Goal: Task Accomplishment & Management: Use online tool/utility

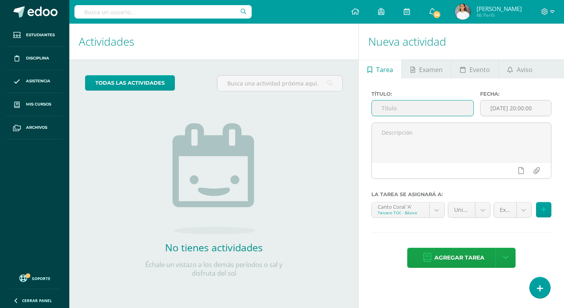
click at [378, 107] on input "text" at bounding box center [423, 107] width 102 height 15
type input "U4SE"
click at [549, 207] on button at bounding box center [543, 209] width 15 height 15
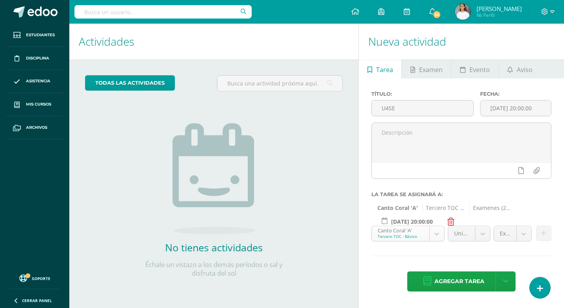
click at [389, 234] on body "Hola María Dominique, bienvenido a Edoo! Estudiantes Disciplina Asistencia Mis …" at bounding box center [282, 154] width 564 height 308
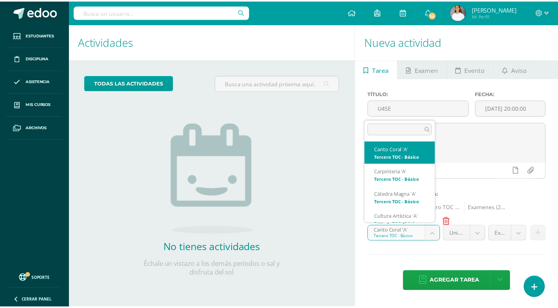
scroll to position [8, 0]
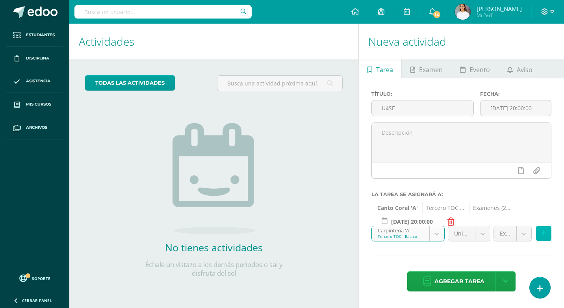
click at [544, 232] on icon at bounding box center [543, 233] width 5 height 7
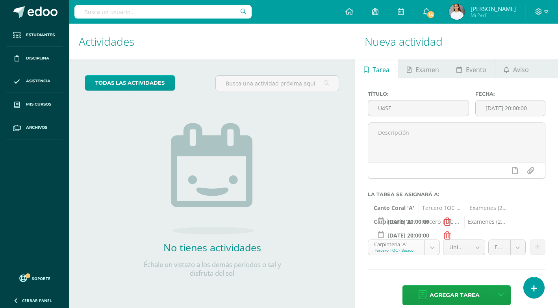
click at [404, 248] on body "Hola María Dominique, bienvenido a Edoo! Estudiantes Disciplina Asistencia Mis …" at bounding box center [279, 154] width 558 height 308
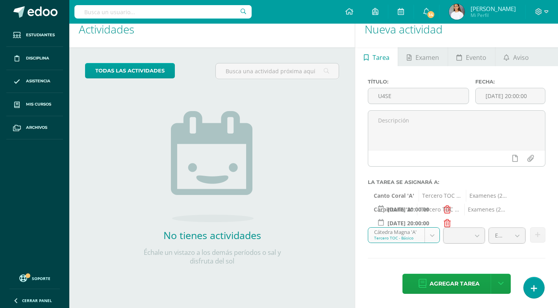
scroll to position [11, 0]
click at [534, 234] on button at bounding box center [537, 235] width 15 height 15
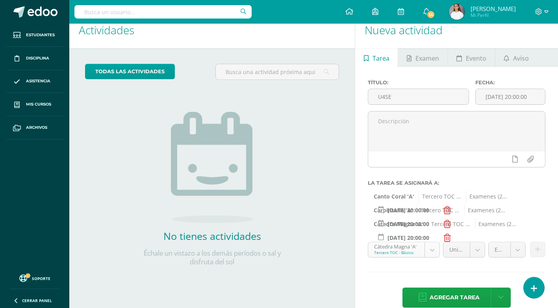
click at [406, 247] on body "Hola María Dominique, bienvenido a Edoo! Estudiantes Disciplina Asistencia Mis …" at bounding box center [279, 143] width 558 height 308
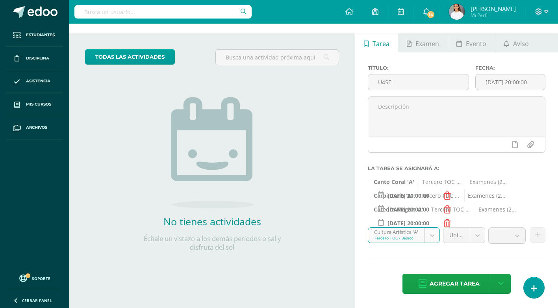
scroll to position [25, 0]
click at [538, 238] on icon at bounding box center [537, 235] width 5 height 7
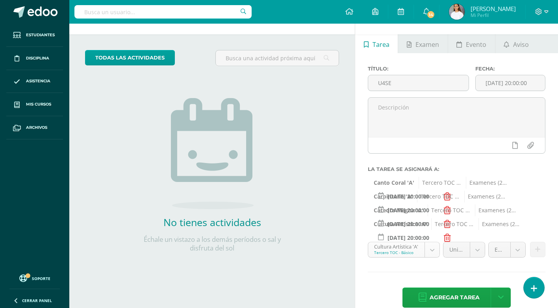
click at [383, 255] on body "Hola María Dominique, bienvenido a Edoo! Estudiantes Disciplina Asistencia Mis …" at bounding box center [279, 129] width 558 height 308
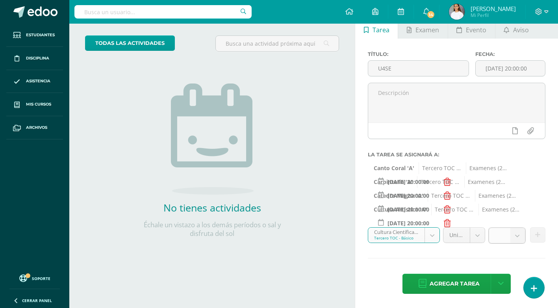
scroll to position [39, 0]
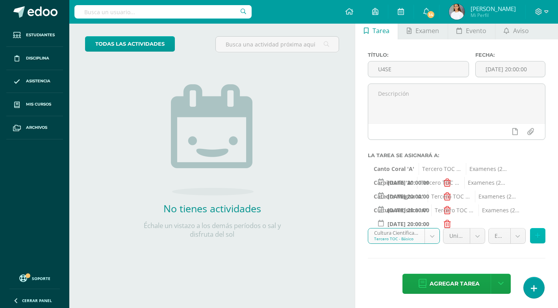
click at [537, 233] on icon at bounding box center [537, 235] width 5 height 7
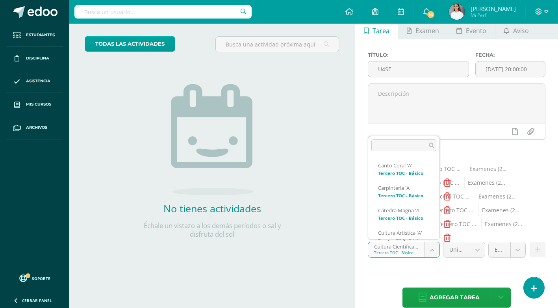
click at [377, 252] on body "Hola María Dominique, bienvenido a Edoo! Estudiantes Disciplina Asistencia Mis …" at bounding box center [279, 115] width 558 height 308
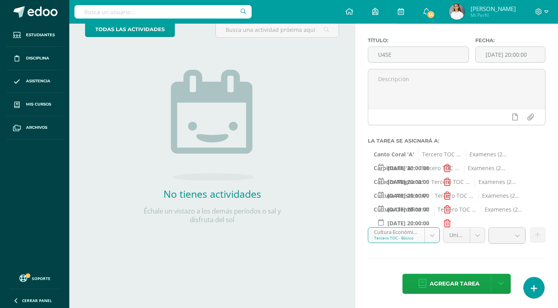
scroll to position [53, 0]
click at [541, 235] on button at bounding box center [537, 235] width 15 height 15
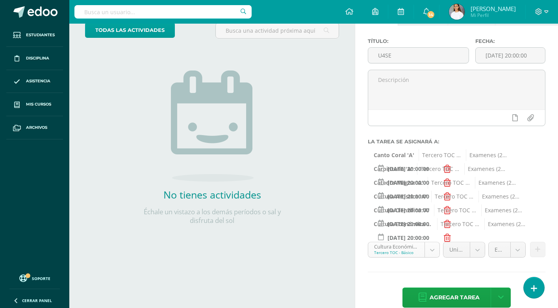
click at [400, 247] on body "Hola María Dominique, bienvenido a Edoo! Estudiantes Disciplina Asistencia Mis …" at bounding box center [279, 101] width 558 height 308
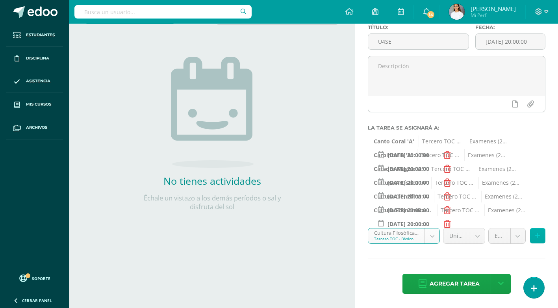
scroll to position [67, 0]
click at [536, 239] on button at bounding box center [537, 235] width 15 height 15
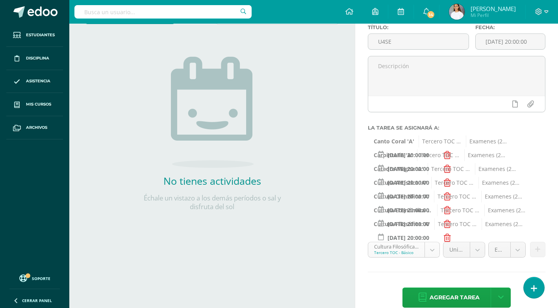
click at [403, 241] on body "Hola María Dominique, bienvenido a Edoo! Estudiantes Disciplina Asistencia Mis …" at bounding box center [279, 87] width 558 height 308
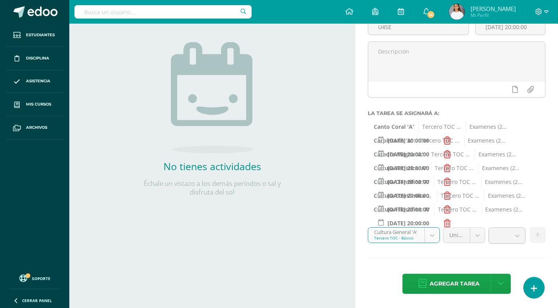
scroll to position [80, 0]
click at [536, 230] on button at bounding box center [537, 235] width 15 height 15
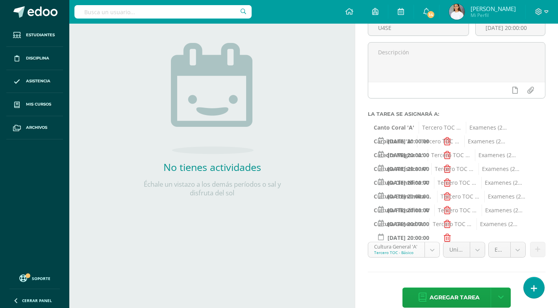
click at [407, 228] on body "Hola María Dominique, bienvenido a Edoo! Estudiantes Disciplina Asistencia Mis …" at bounding box center [279, 74] width 558 height 308
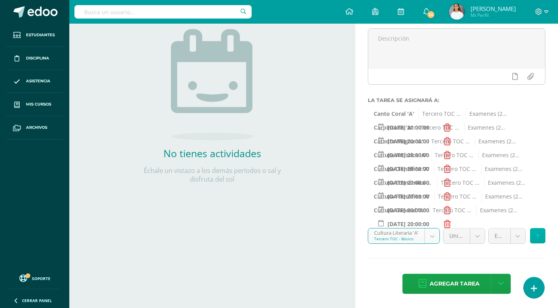
scroll to position [94, 0]
click at [531, 235] on button at bounding box center [537, 235] width 15 height 15
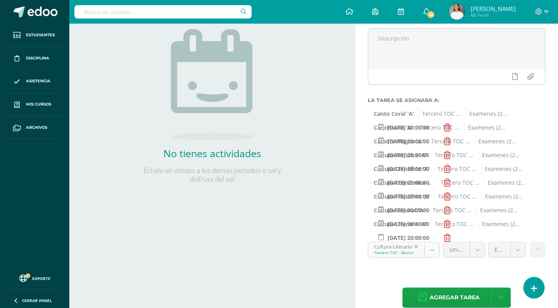
click at [392, 214] on body "Hola María Dominique, bienvenido a Edoo! Estudiantes Disciplina Asistencia Mis …" at bounding box center [279, 60] width 558 height 308
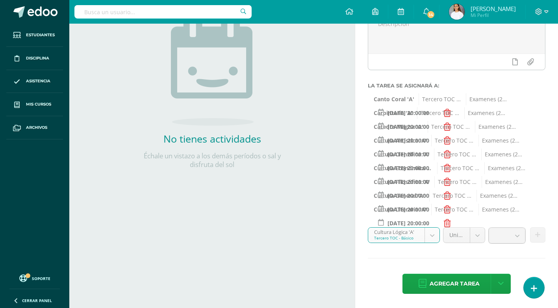
scroll to position [108, 0]
click at [538, 235] on icon at bounding box center [537, 235] width 5 height 7
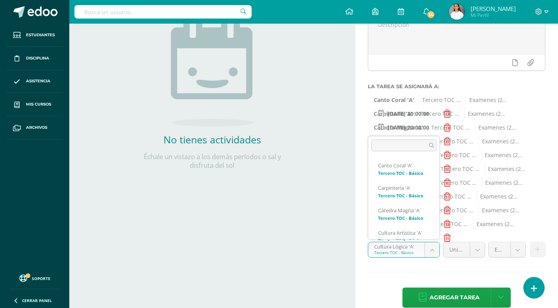
click at [411, 200] on body "Hola María Dominique, bienvenido a Edoo! Estudiantes Disciplina Asistencia Mis …" at bounding box center [279, 46] width 558 height 308
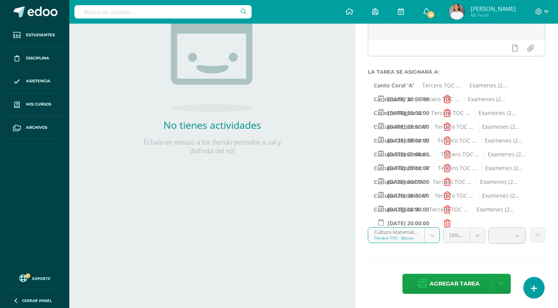
scroll to position [122, 0]
click at [542, 239] on button at bounding box center [537, 235] width 15 height 15
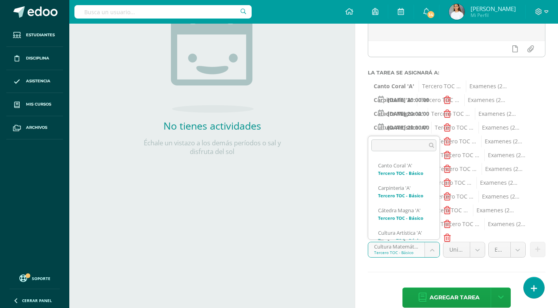
click at [413, 186] on body "Hola María Dominique, bienvenido a Edoo! Estudiantes Disciplina Asistencia Mis …" at bounding box center [279, 32] width 558 height 308
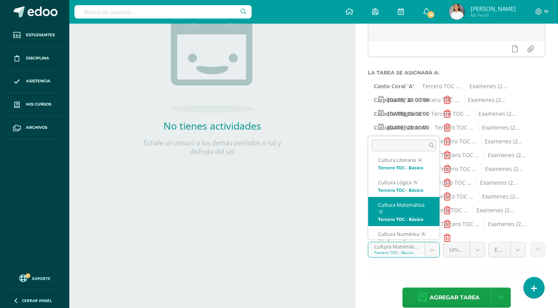
scroll to position [221, 0]
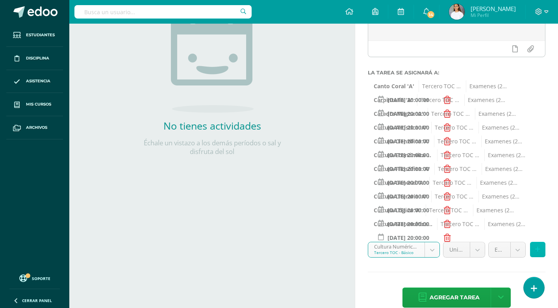
click at [536, 249] on icon at bounding box center [537, 249] width 5 height 7
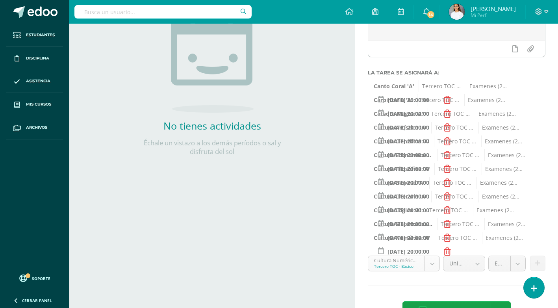
click at [407, 186] on body "Hola María Dominique, bienvenido a Edoo! Estudiantes Disciplina Asistencia Mis …" at bounding box center [279, 32] width 558 height 308
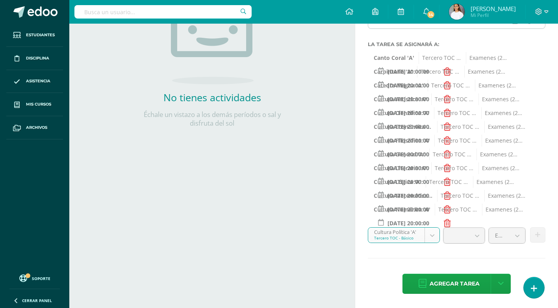
scroll to position [149, 0]
click at [539, 240] on button at bounding box center [537, 235] width 15 height 15
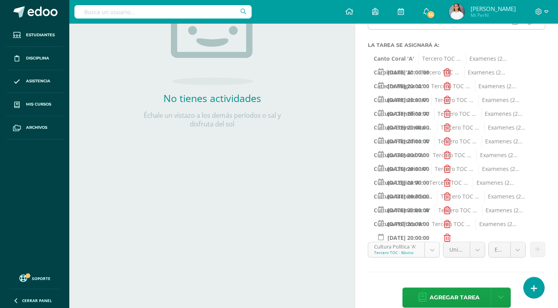
click at [391, 159] on body "Hola María Dominique, bienvenido a Edoo! Estudiantes Disciplina Asistencia Mis …" at bounding box center [279, 5] width 558 height 308
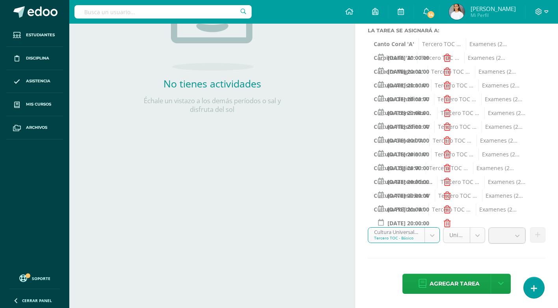
scroll to position [163, 0]
click at [535, 235] on button at bounding box center [537, 235] width 15 height 15
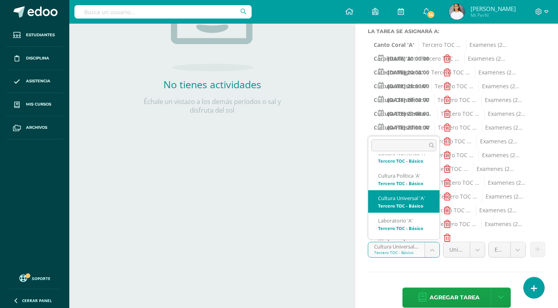
scroll to position [0, 0]
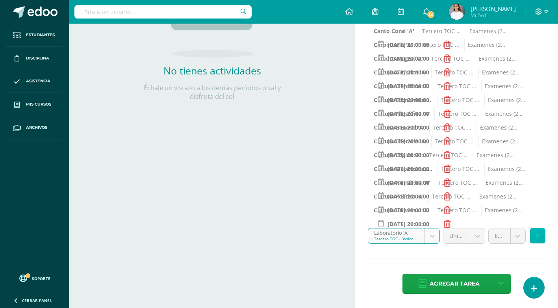
click at [535, 236] on icon at bounding box center [537, 235] width 5 height 7
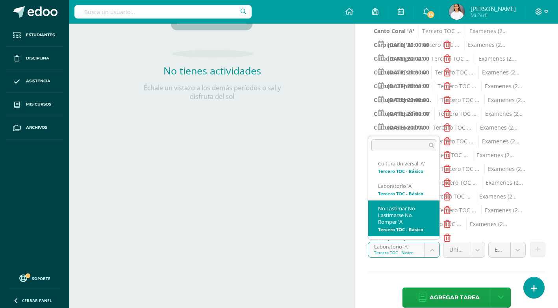
select select "145075"
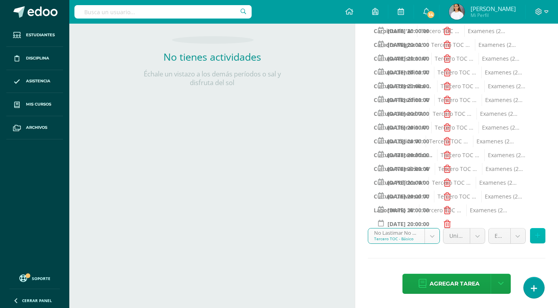
click at [540, 238] on button at bounding box center [537, 235] width 15 height 15
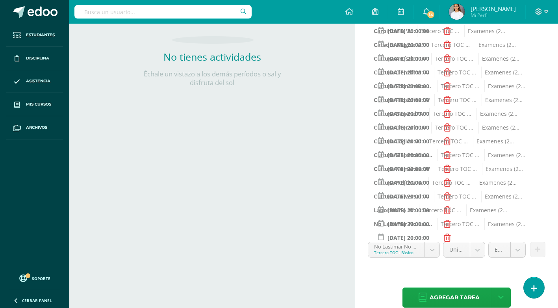
click at [447, 295] on span "Agregar tarea" at bounding box center [455, 297] width 50 height 19
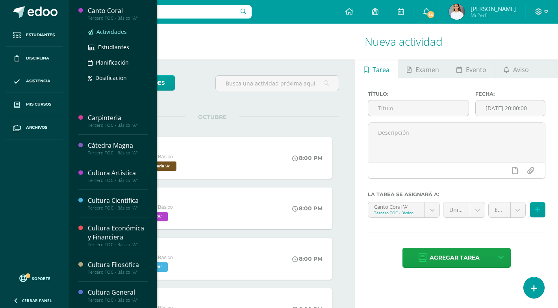
click at [109, 28] on span "Actividades" at bounding box center [111, 31] width 30 height 7
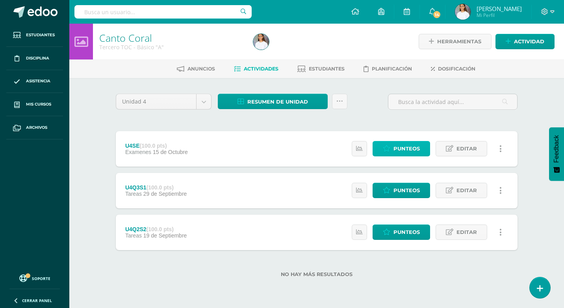
click at [395, 145] on span "Punteos" at bounding box center [406, 148] width 26 height 15
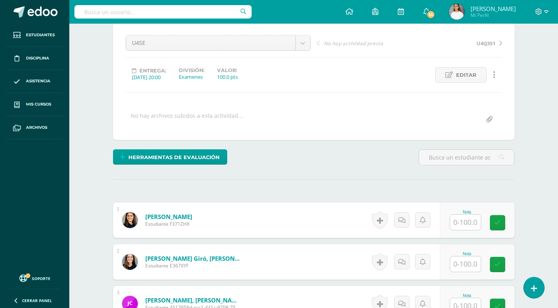
scroll to position [198, 0]
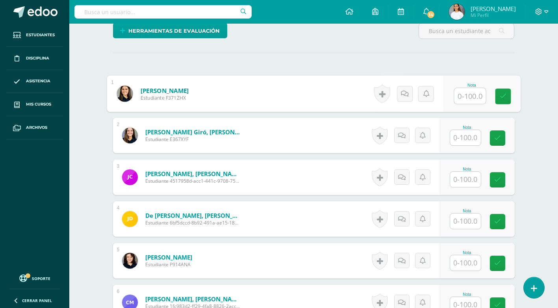
click at [473, 97] on input "text" at bounding box center [469, 96] width 31 height 16
type input "100"
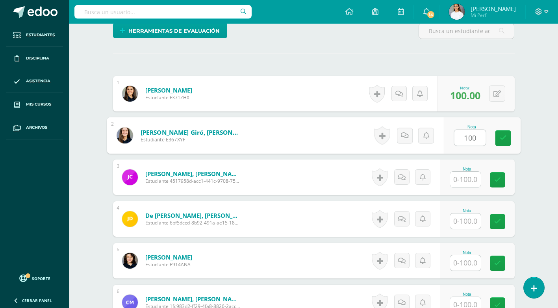
type input "100"
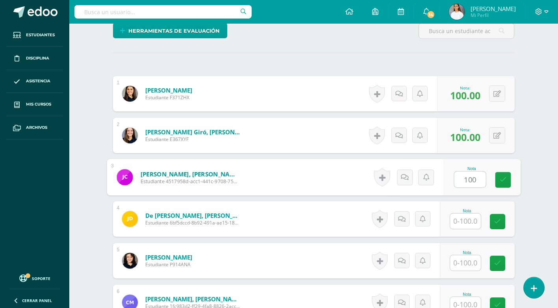
type input "100"
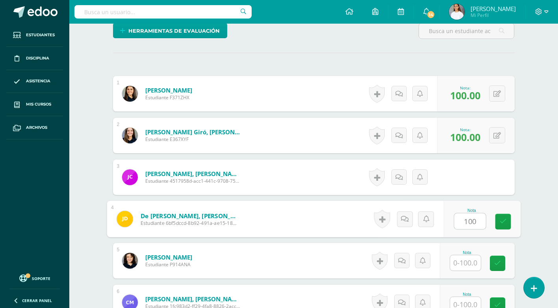
type input "100"
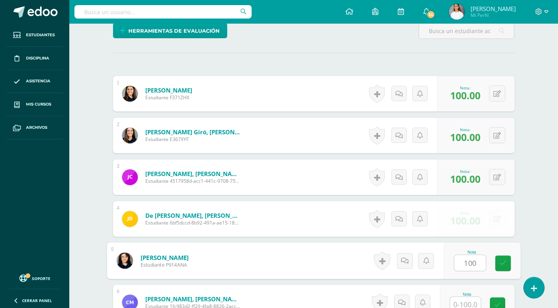
type input "100"
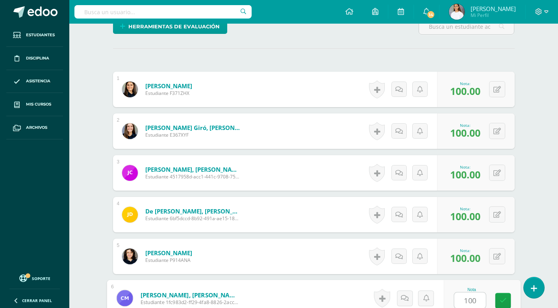
type input "100"
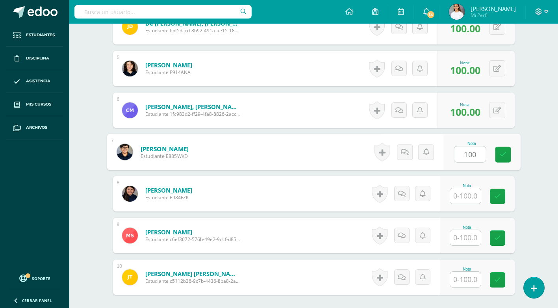
type input "100"
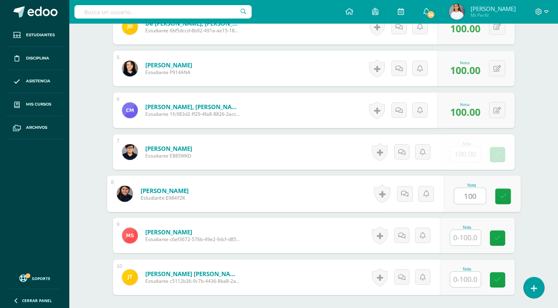
type input "100"
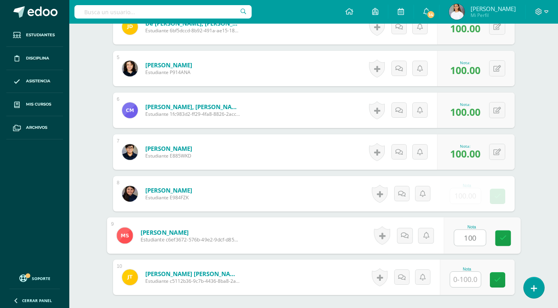
type input "100"
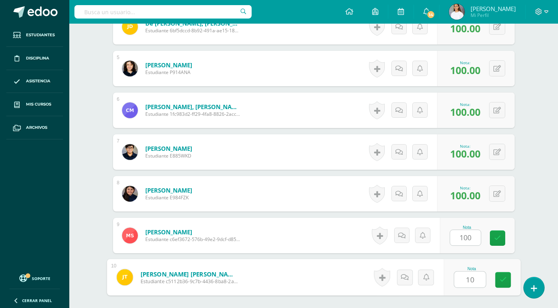
type input "100"
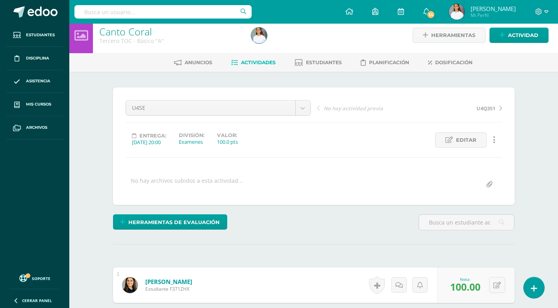
scroll to position [0, 0]
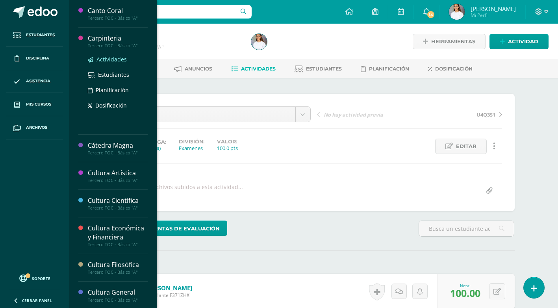
click at [113, 59] on span "Actividades" at bounding box center [111, 59] width 30 height 7
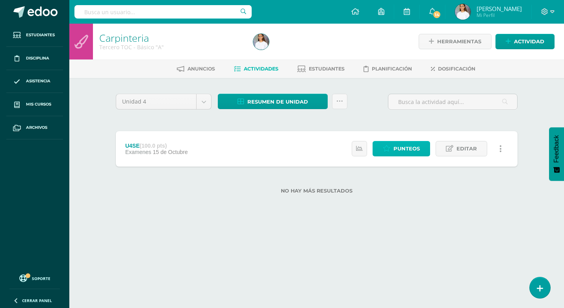
click at [413, 153] on span "Punteos" at bounding box center [406, 148] width 26 height 15
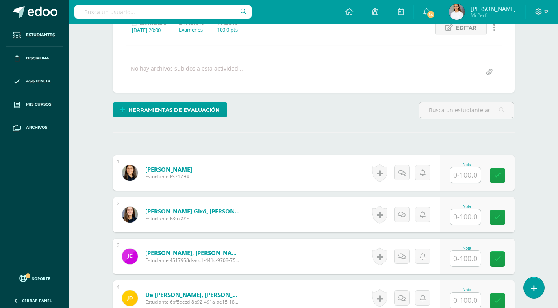
click at [469, 172] on input "text" at bounding box center [465, 174] width 31 height 15
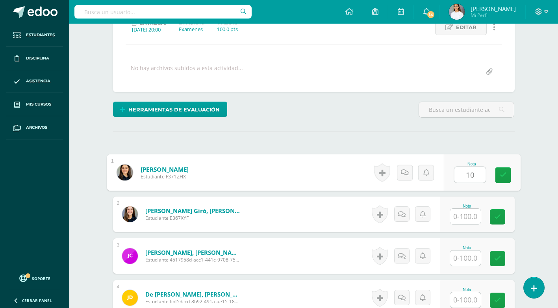
type input "1"
type input "10"
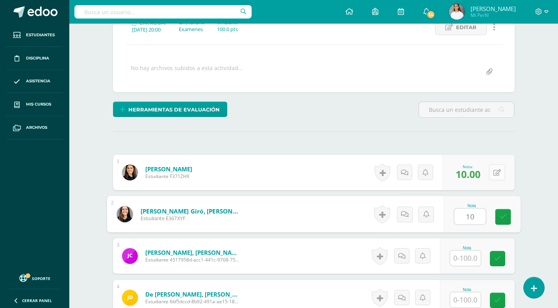
click at [496, 172] on button at bounding box center [497, 172] width 16 height 16
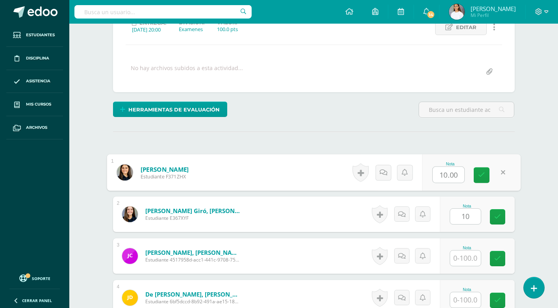
type input "10.00"
type input "100"
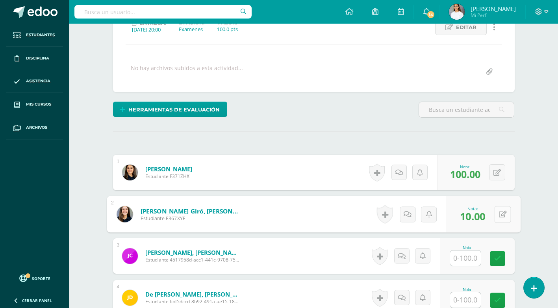
click at [494, 214] on button at bounding box center [502, 214] width 17 height 17
type input "100"
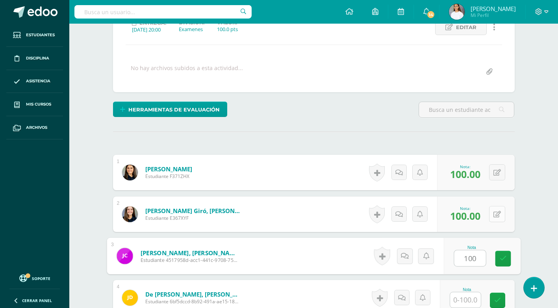
type input "100"
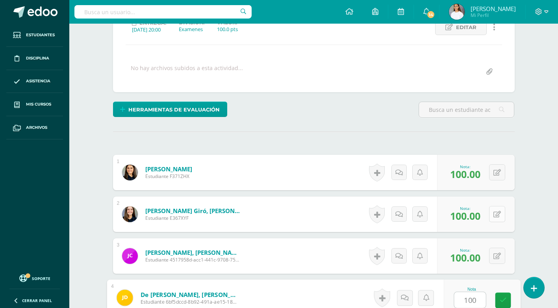
type input "100"
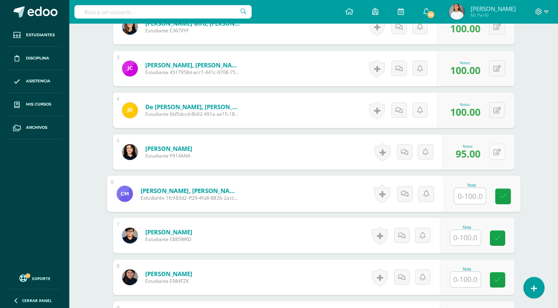
click at [498, 153] on icon at bounding box center [496, 152] width 7 height 7
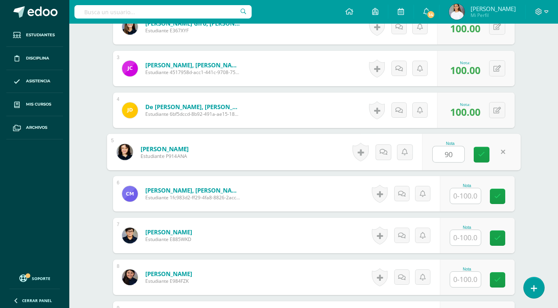
type input "90"
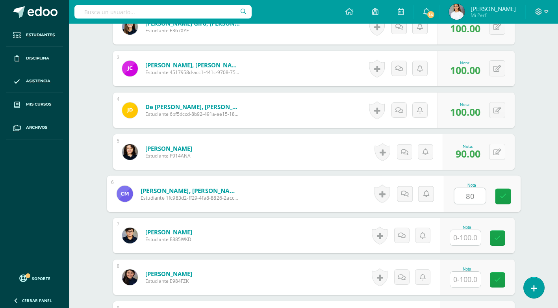
type input "80"
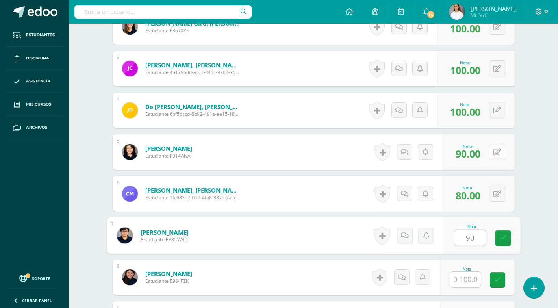
type input "90"
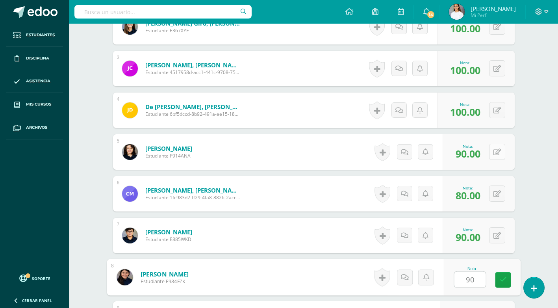
type input "90"
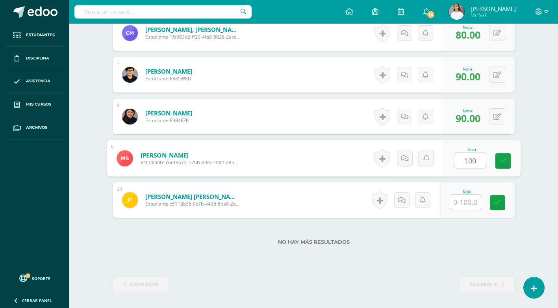
type input "100"
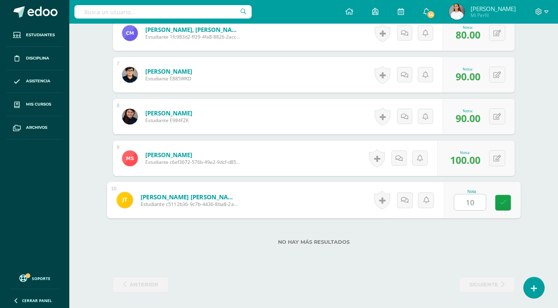
type input "100"
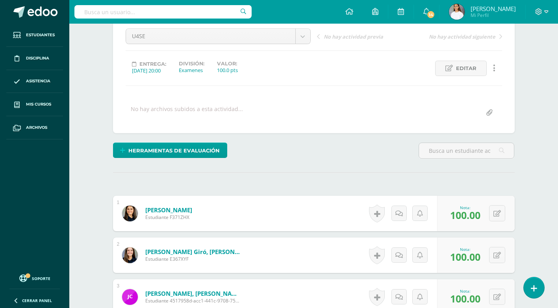
scroll to position [0, 0]
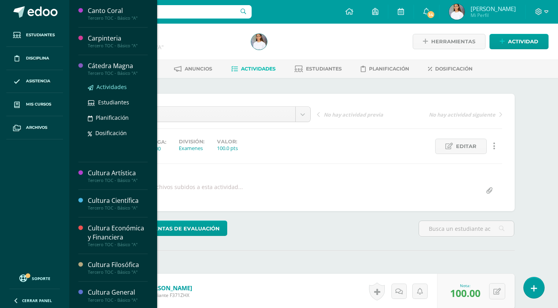
click at [105, 85] on span "Actividades" at bounding box center [111, 86] width 30 height 7
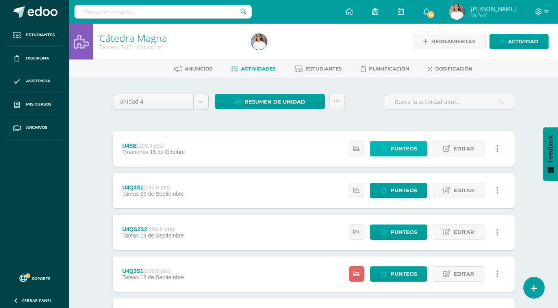
click at [401, 149] on span "Punteos" at bounding box center [404, 148] width 26 height 15
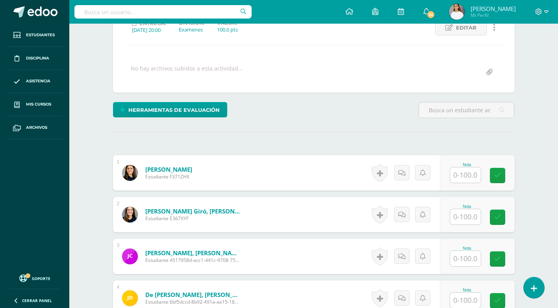
click at [468, 172] on input "text" at bounding box center [465, 174] width 31 height 15
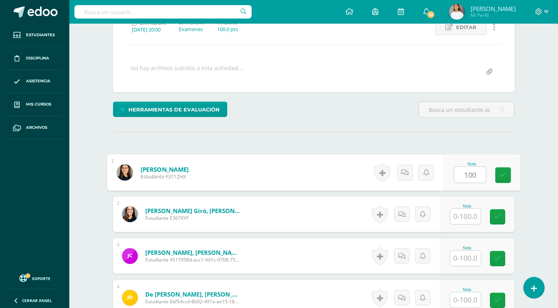
type input "100"
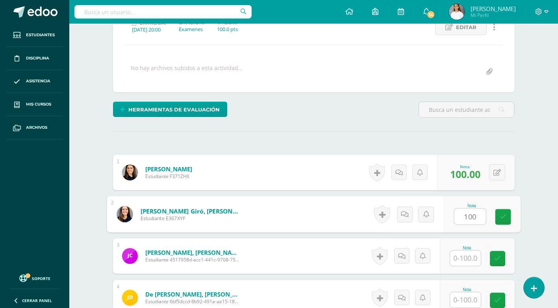
type input "100"
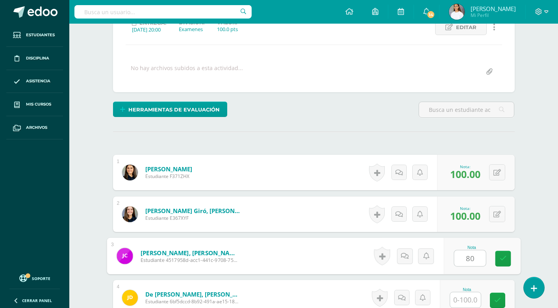
type input "80"
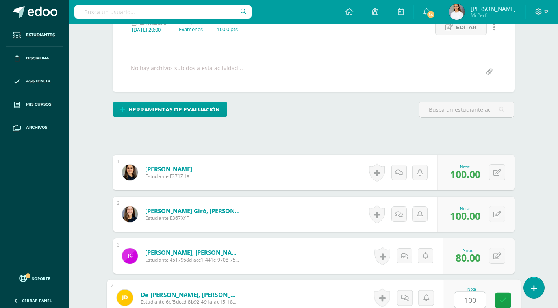
type input "100"
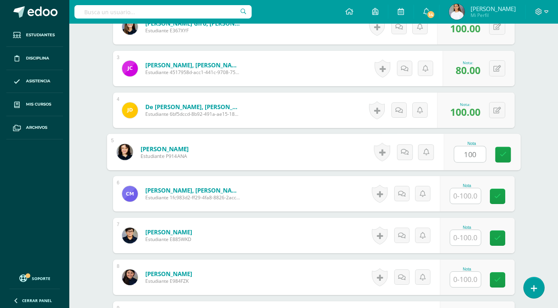
type input "100"
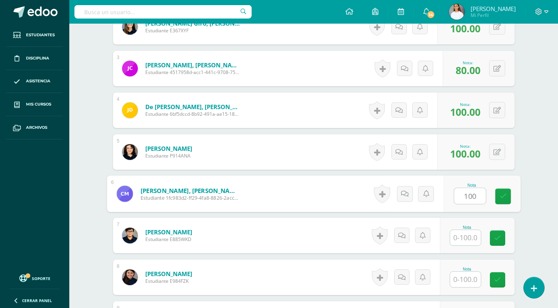
type input "100"
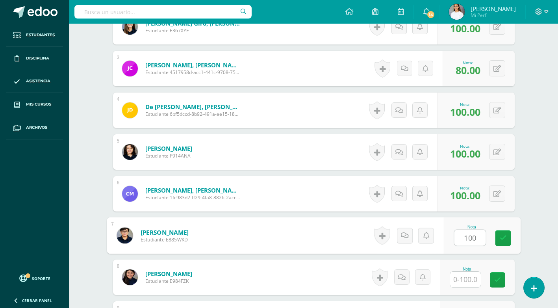
type input "100"
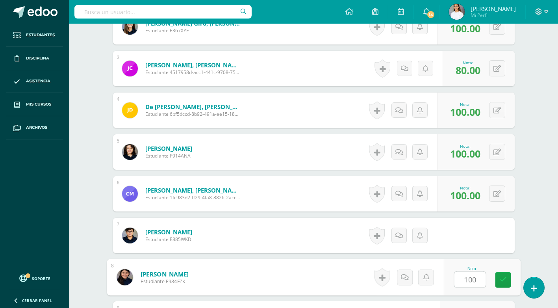
type input "100"
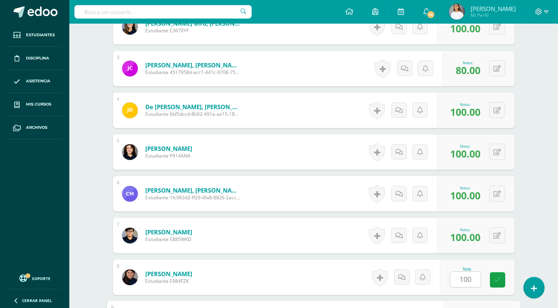
scroll to position [467, 0]
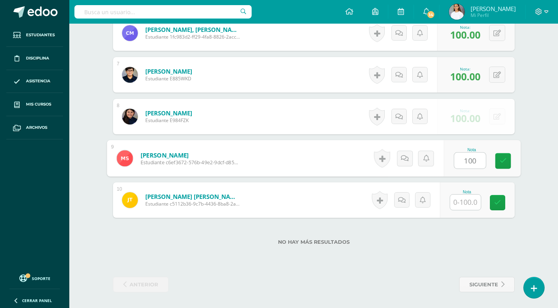
type input "100"
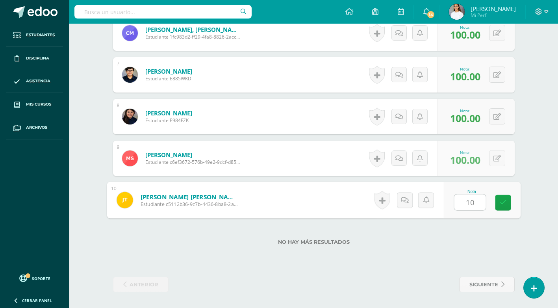
type input "100"
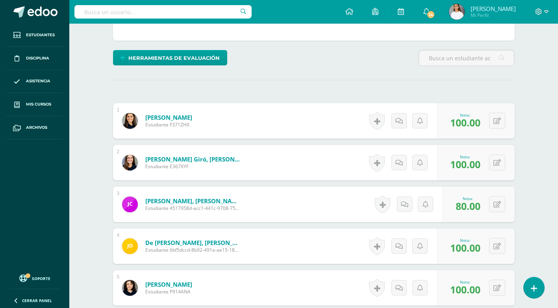
scroll to position [0, 0]
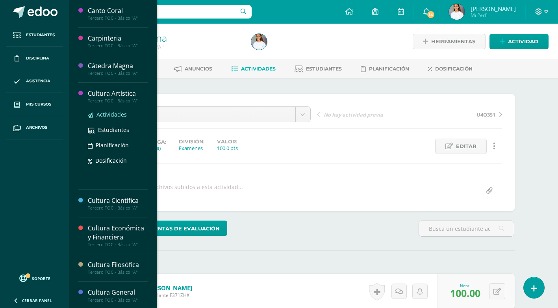
click at [117, 111] on span "Actividades" at bounding box center [111, 114] width 30 height 7
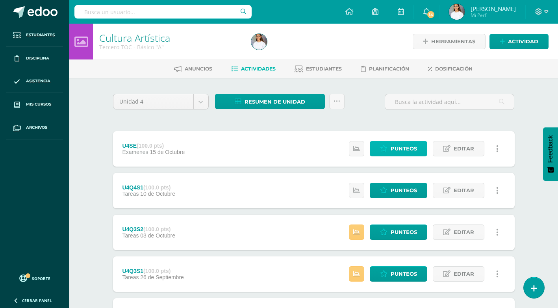
click at [392, 152] on span "Punteos" at bounding box center [404, 148] width 26 height 15
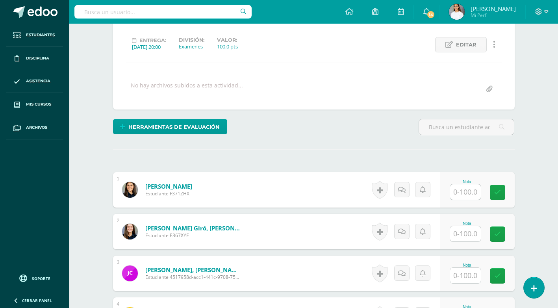
scroll to position [102, 0]
click at [470, 198] on input "text" at bounding box center [465, 191] width 31 height 15
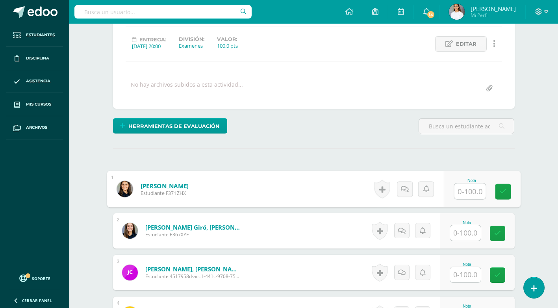
scroll to position [103, 0]
type input "100"
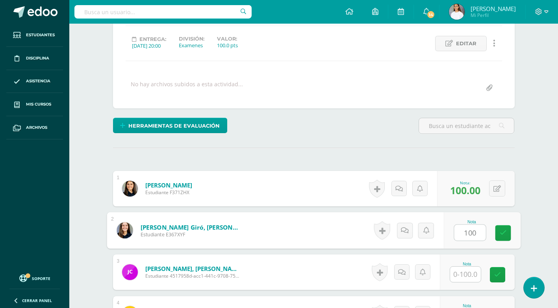
type input "100"
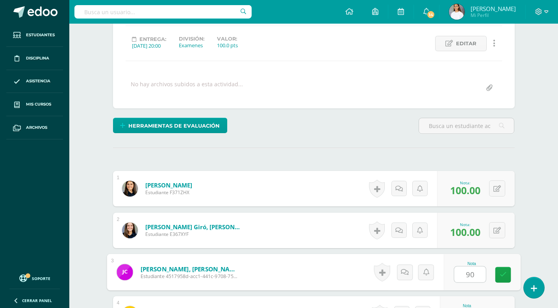
type input "90"
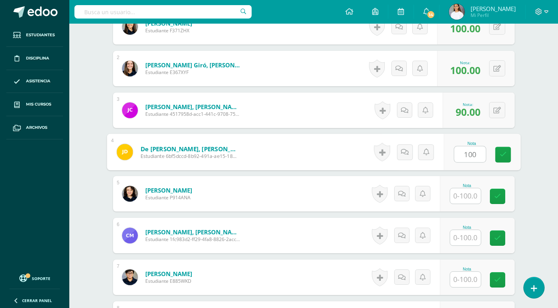
type input "100"
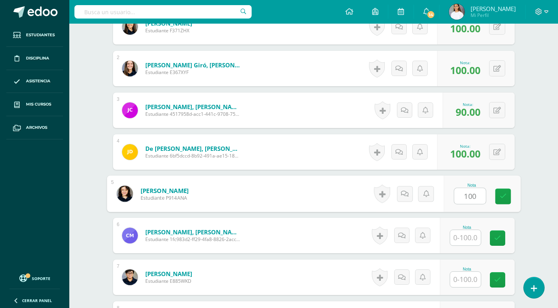
type input "100"
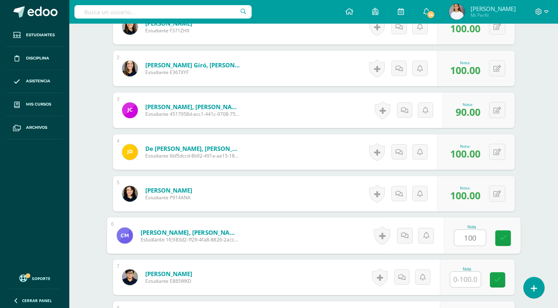
type input "100"
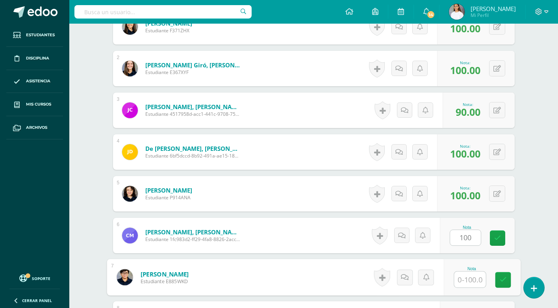
type input "1"
type input "88"
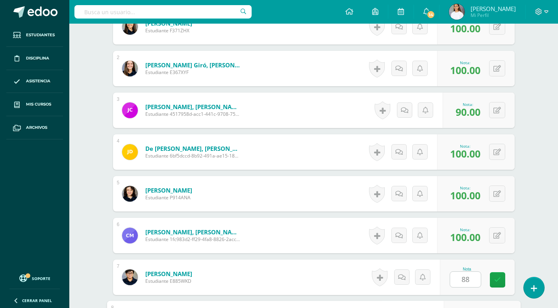
scroll to position [432, 0]
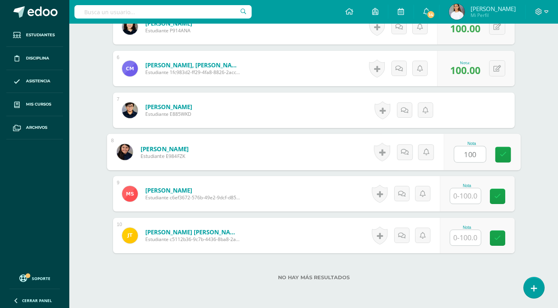
type input "100"
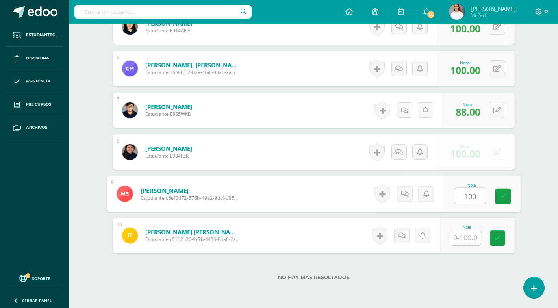
type input "100"
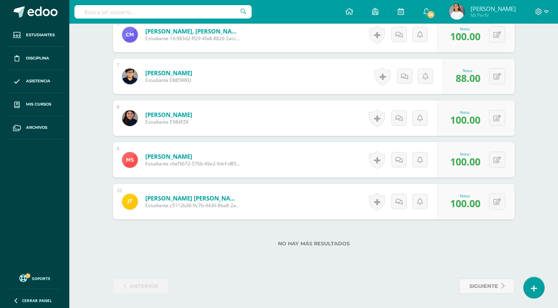
scroll to position [467, 0]
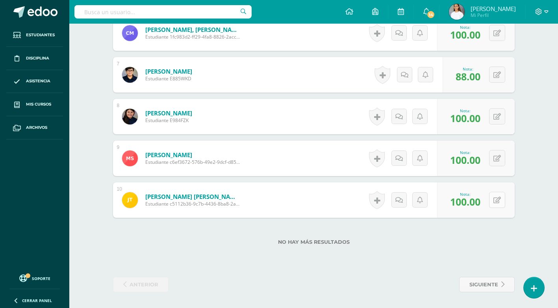
click at [498, 200] on icon at bounding box center [496, 200] width 7 height 7
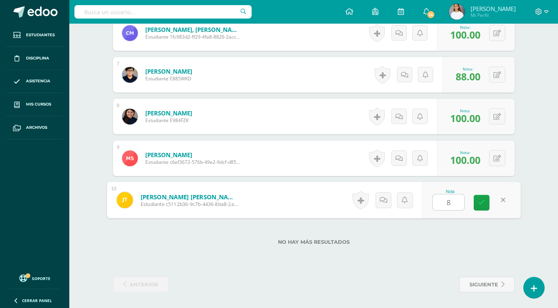
type input "80"
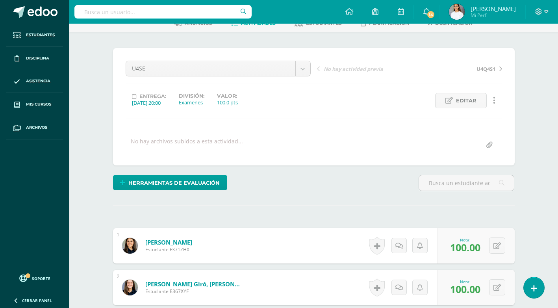
scroll to position [0, 0]
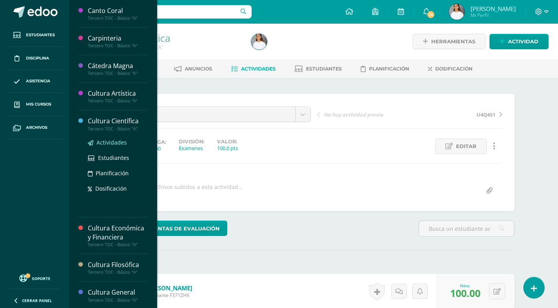
click at [118, 138] on link "Actividades" at bounding box center [118, 142] width 60 height 9
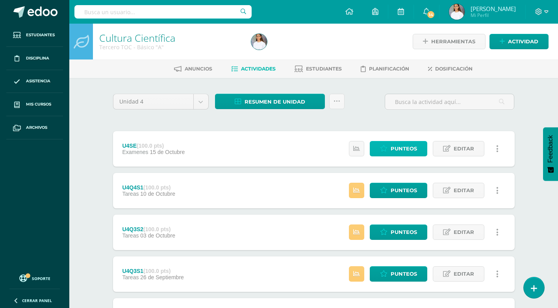
click at [385, 148] on icon at bounding box center [383, 148] width 7 height 7
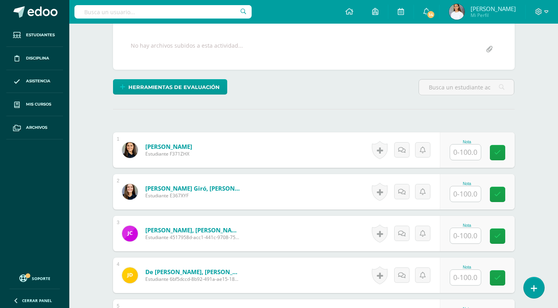
click at [458, 152] on input "text" at bounding box center [465, 151] width 31 height 15
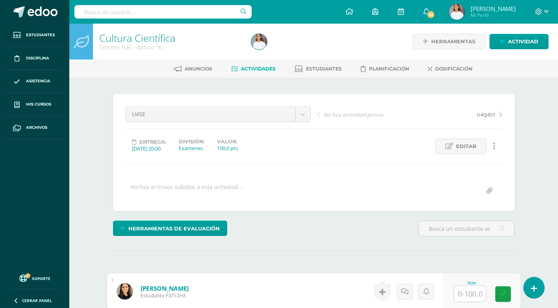
scroll to position [157, 0]
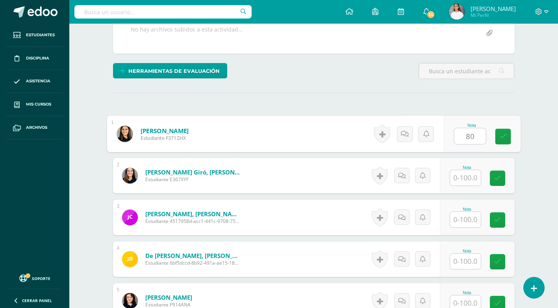
type input "80"
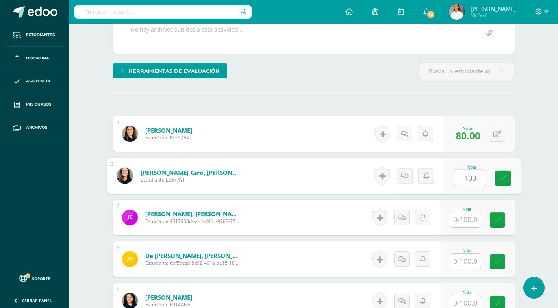
type input "100"
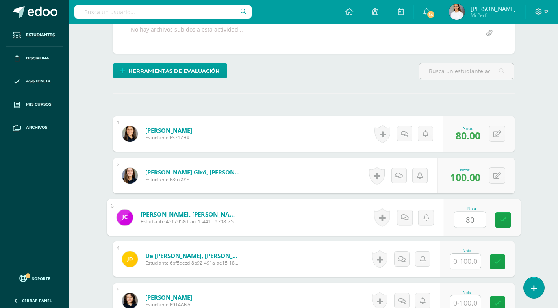
type input "80"
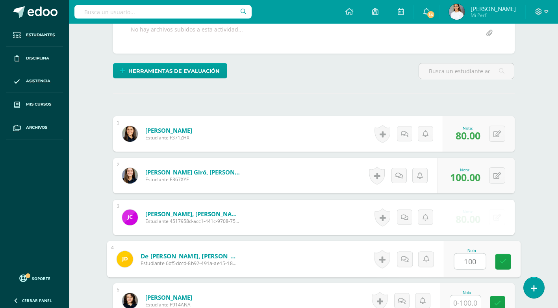
type input "100"
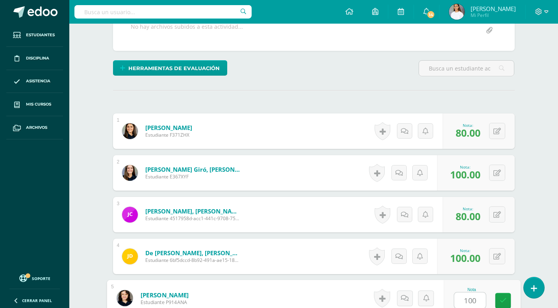
type input "100"
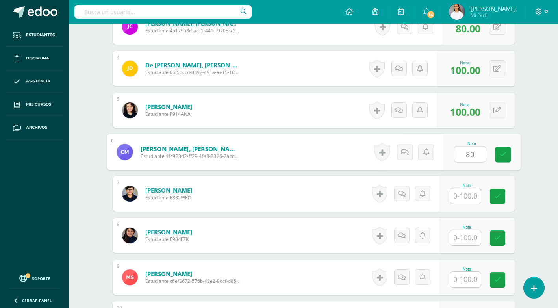
type input "80"
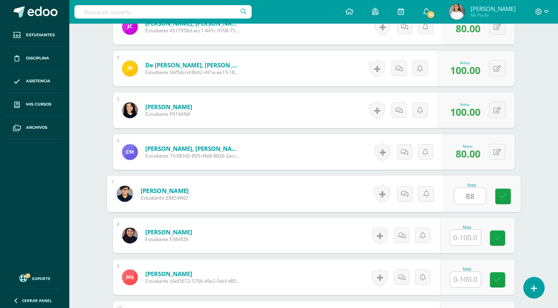
type input "88"
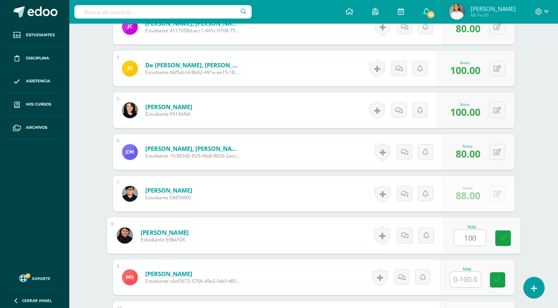
type input "100"
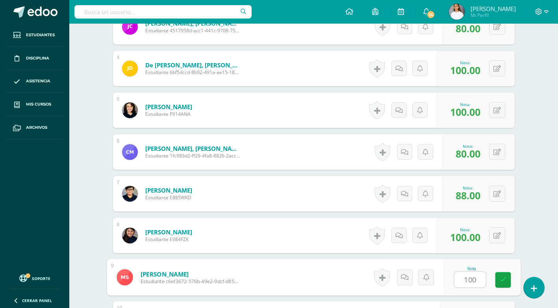
type input "100"
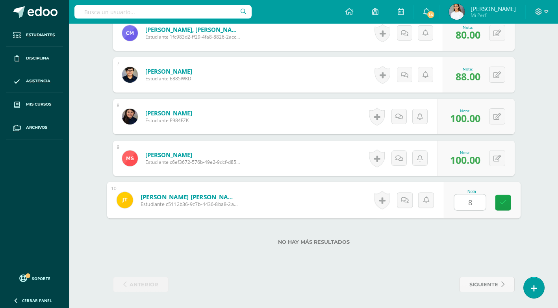
type input "80"
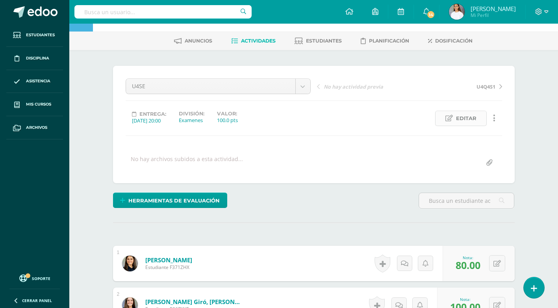
scroll to position [0, 0]
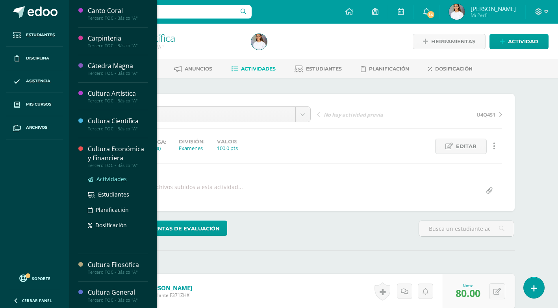
click at [111, 180] on span "Actividades" at bounding box center [111, 178] width 30 height 7
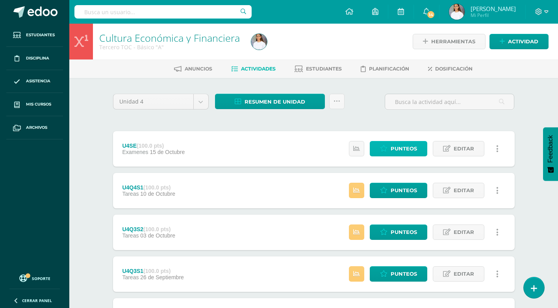
click at [385, 148] on icon at bounding box center [383, 148] width 7 height 7
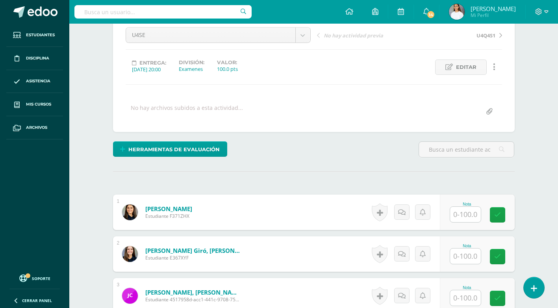
click at [466, 216] on input "text" at bounding box center [465, 214] width 31 height 15
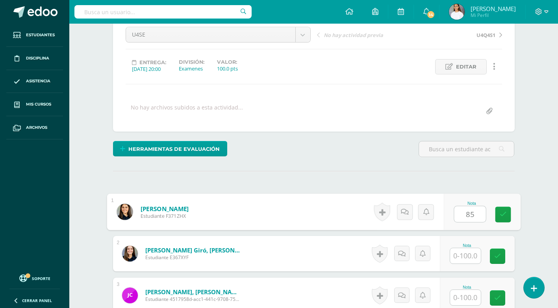
type input "85"
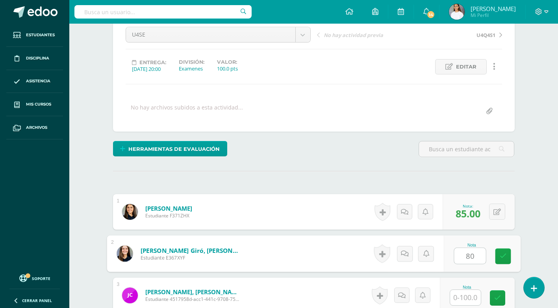
type input "80"
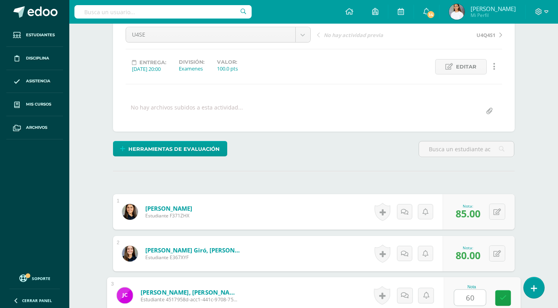
type input "60"
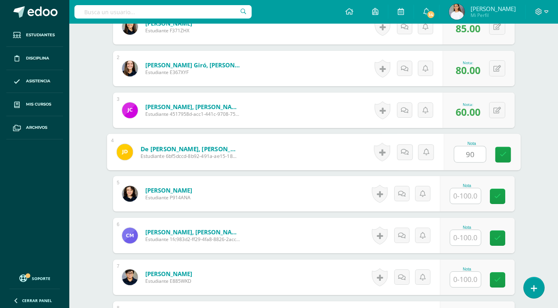
type input "90"
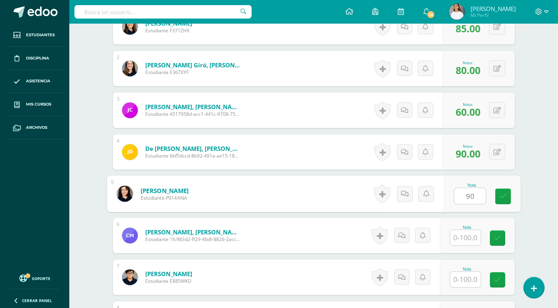
type input "90"
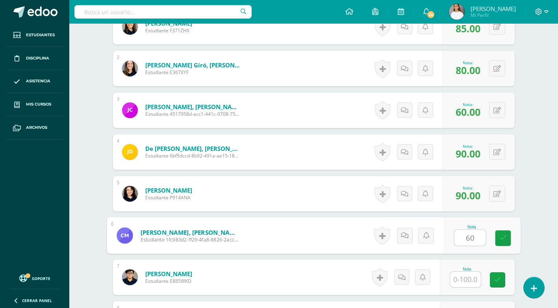
type input "60"
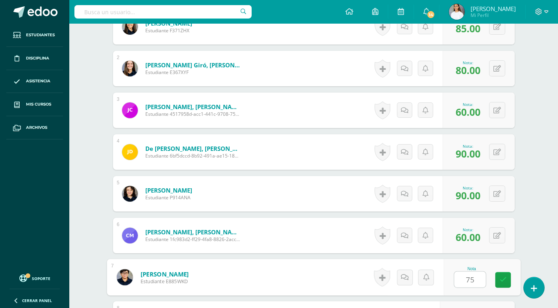
type input "75"
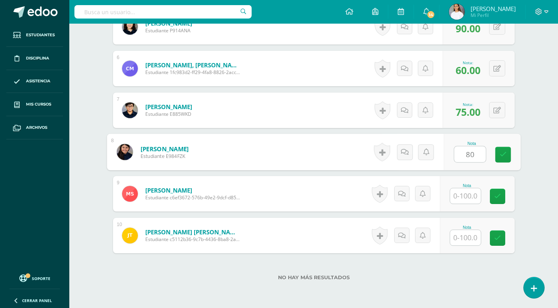
type input "80"
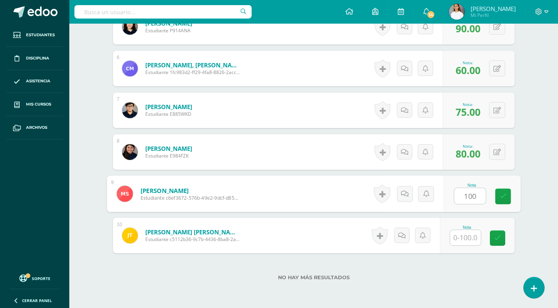
type input "100"
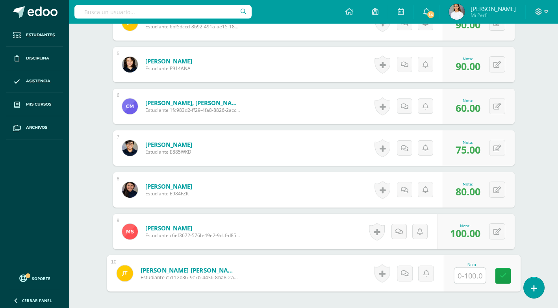
scroll to position [433, 0]
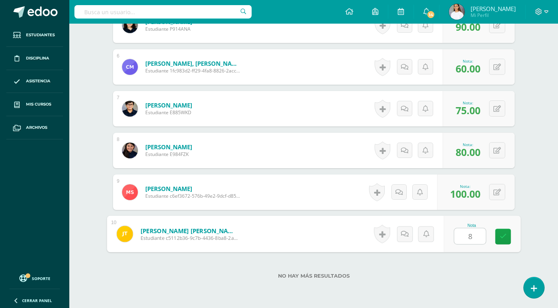
type input "80"
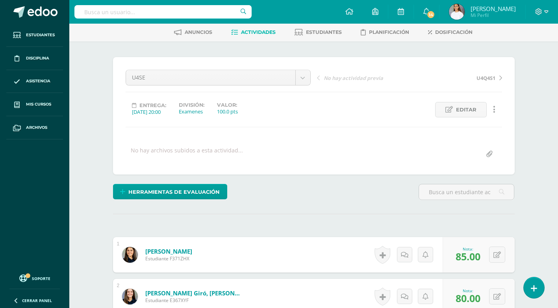
scroll to position [0, 0]
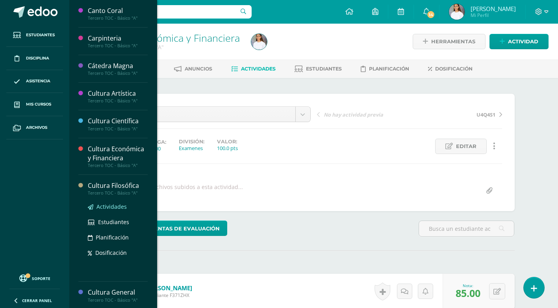
click at [117, 208] on span "Actividades" at bounding box center [111, 206] width 30 height 7
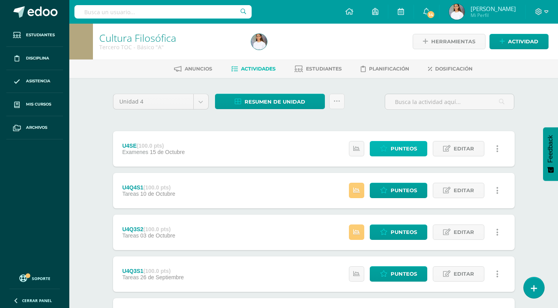
click at [389, 150] on link "Punteos" at bounding box center [398, 148] width 57 height 15
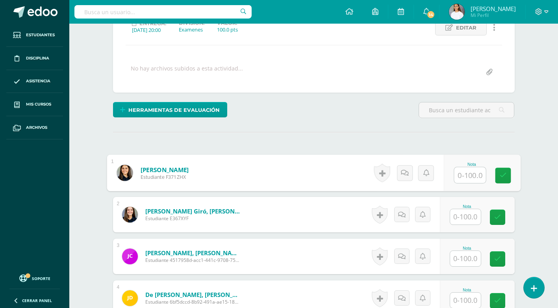
click at [465, 170] on input "text" at bounding box center [469, 175] width 31 height 16
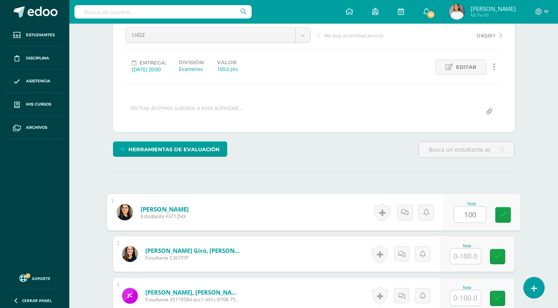
type input "100"
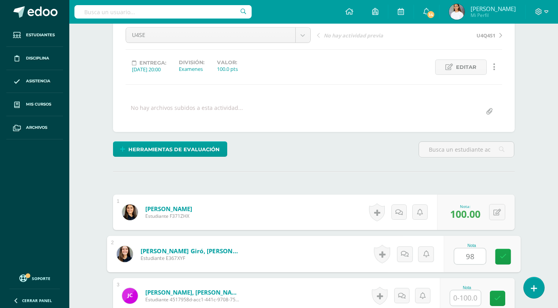
type input "98"
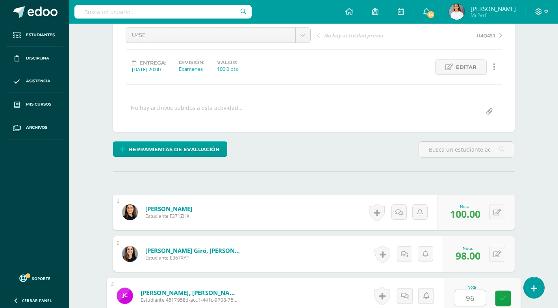
type input "96"
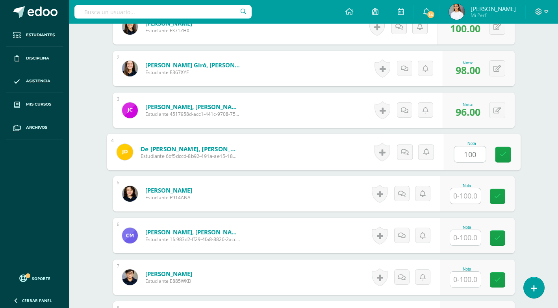
type input "100"
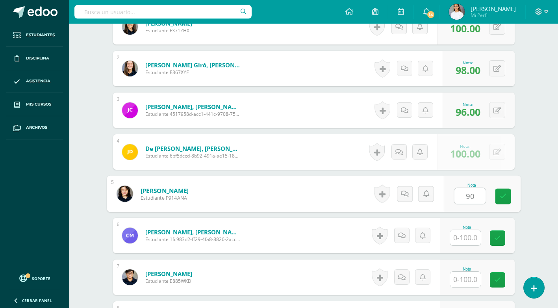
type input "90"
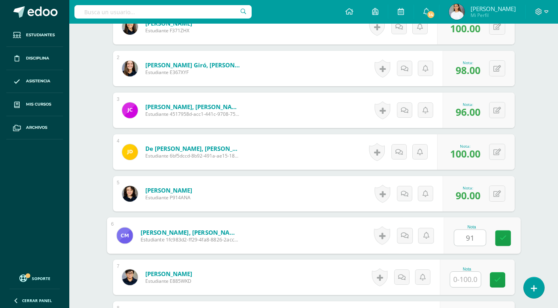
type input "91"
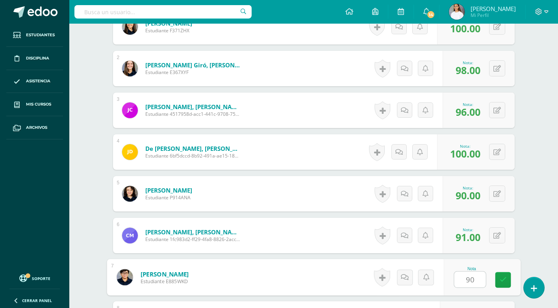
type input "90"
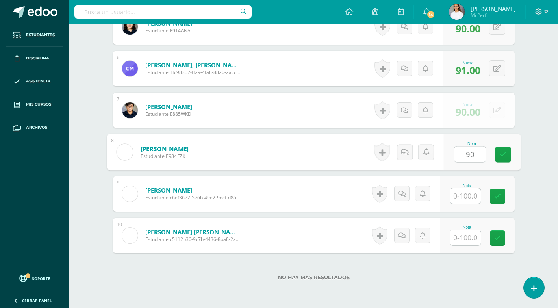
type input "90"
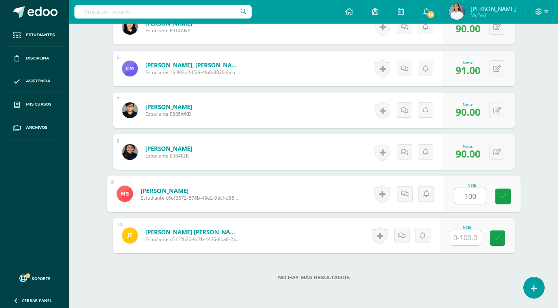
type input "100"
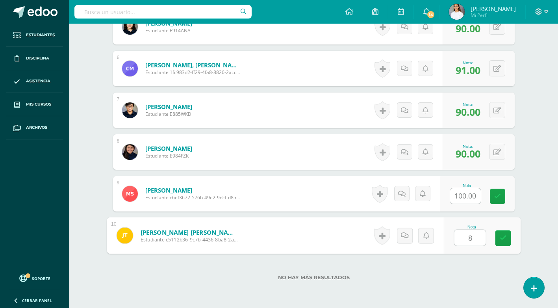
type input "82"
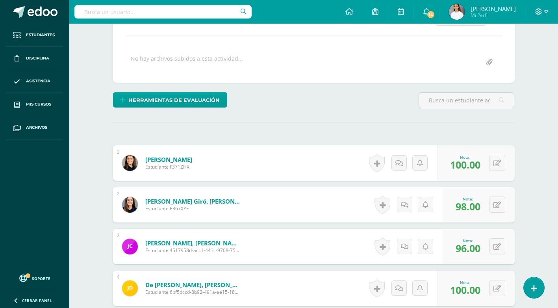
scroll to position [0, 0]
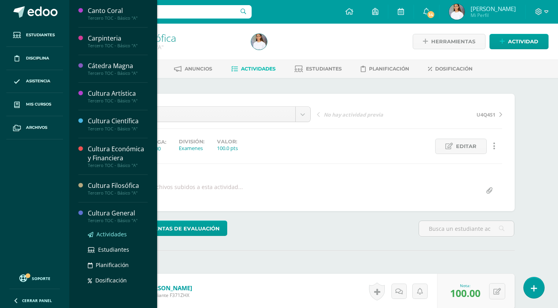
click at [117, 233] on span "Actividades" at bounding box center [111, 233] width 30 height 7
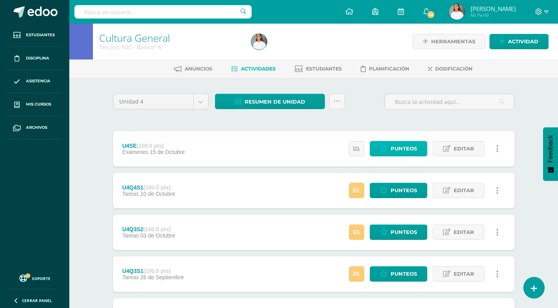
click at [395, 153] on span "Punteos" at bounding box center [404, 148] width 26 height 15
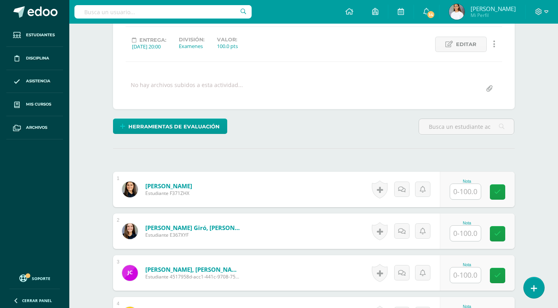
scroll to position [141, 0]
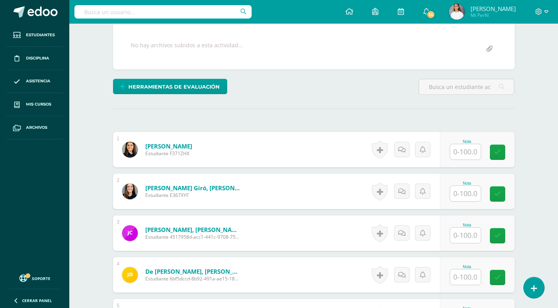
click at [482, 154] on div "Nota" at bounding box center [467, 149] width 35 height 20
click at [482, 153] on div "Nota" at bounding box center [467, 149] width 35 height 20
drag, startPoint x: 482, startPoint y: 153, endPoint x: 468, endPoint y: 150, distance: 14.1
click at [468, 150] on input "text" at bounding box center [465, 151] width 31 height 15
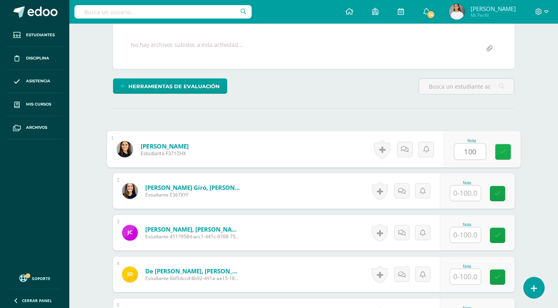
type input "100"
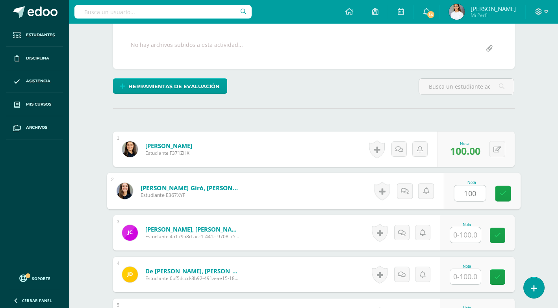
type input "100"
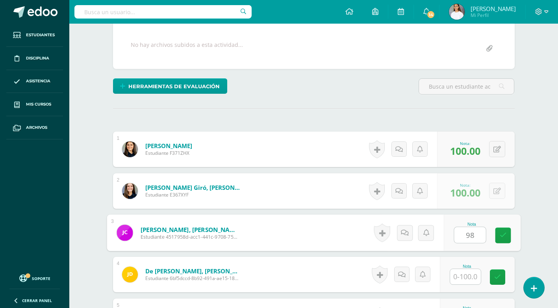
type input "98"
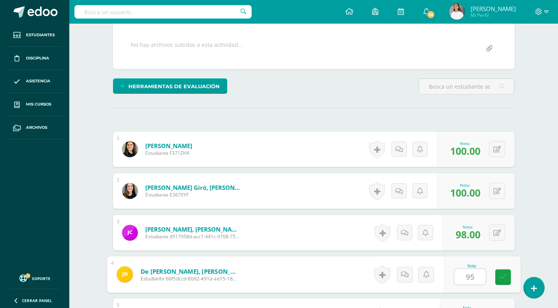
type input "95"
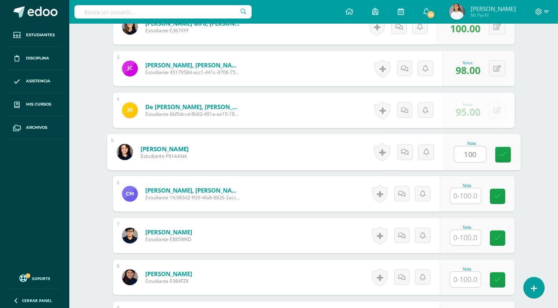
type input "100"
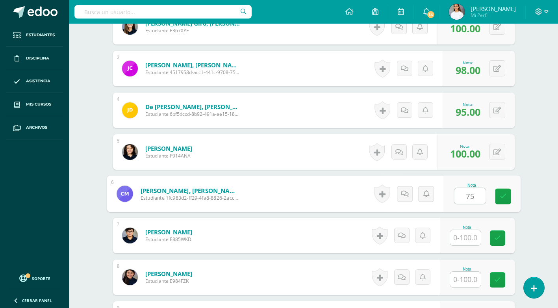
type input "75"
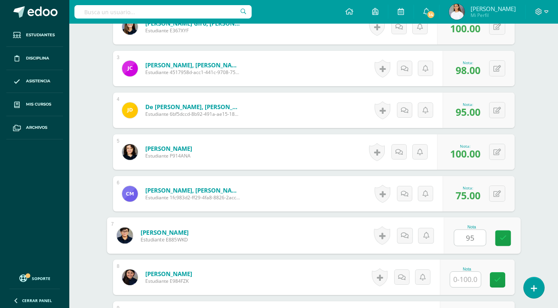
type input "95"
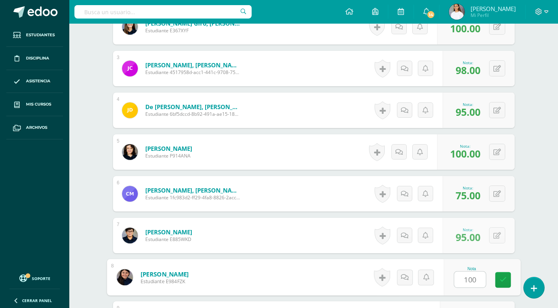
type input "100"
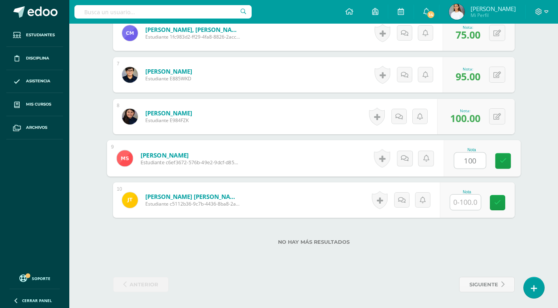
type input "100"
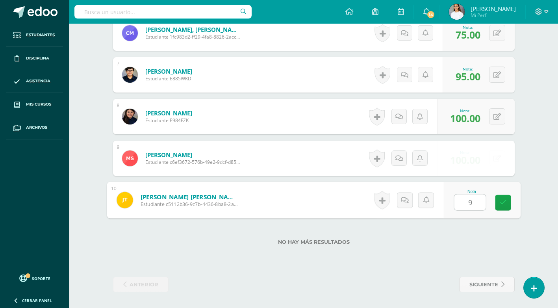
type input "90"
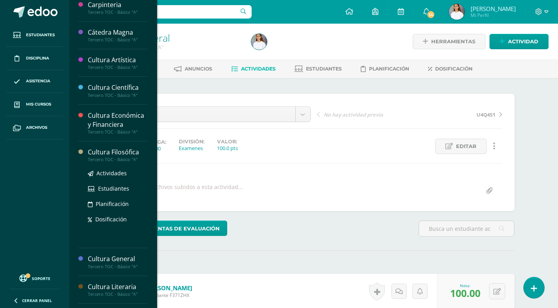
scroll to position [79, 0]
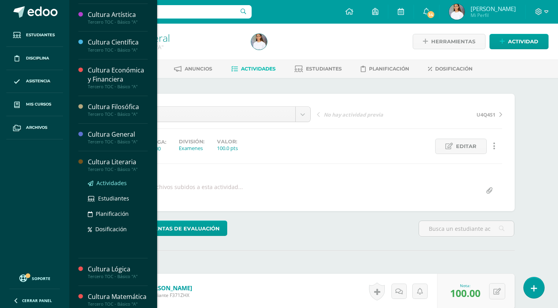
click at [114, 187] on link "Actividades" at bounding box center [118, 182] width 60 height 9
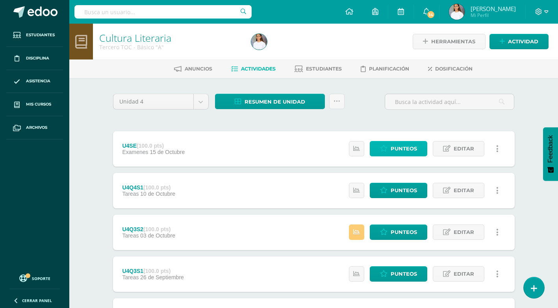
click at [390, 149] on link "Punteos" at bounding box center [398, 148] width 57 height 15
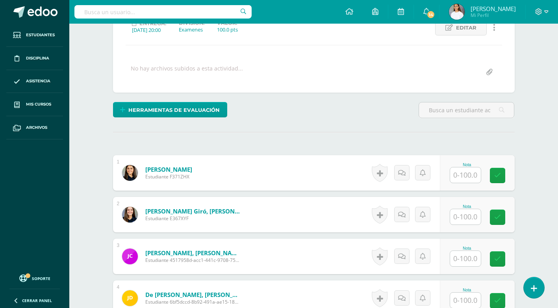
click at [459, 176] on input "text" at bounding box center [465, 174] width 31 height 15
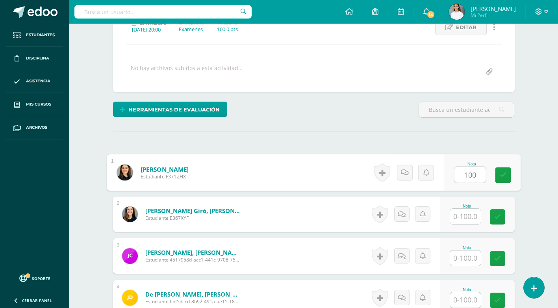
type input "100"
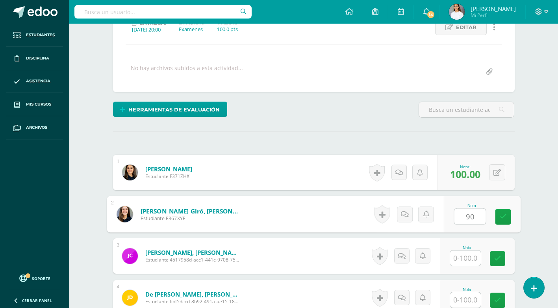
type input "90"
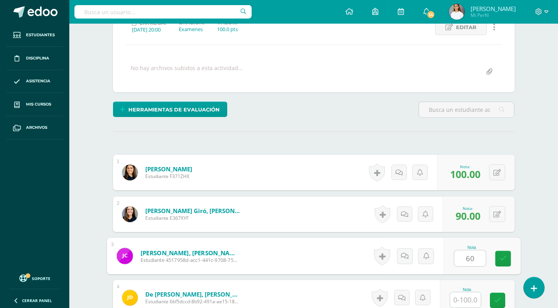
type input "60"
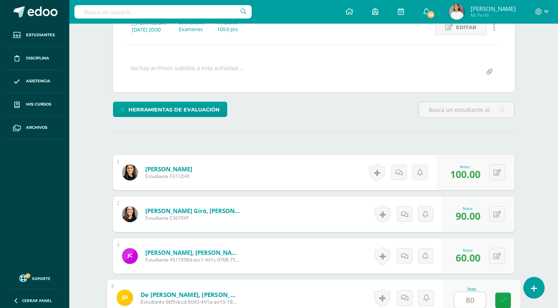
type input "80"
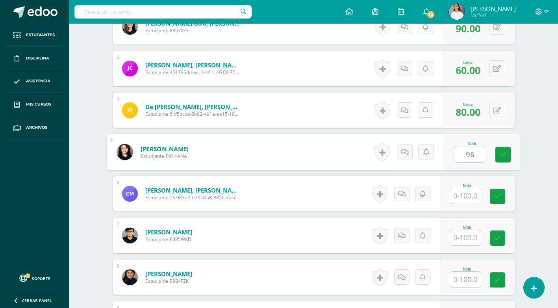
type input "96"
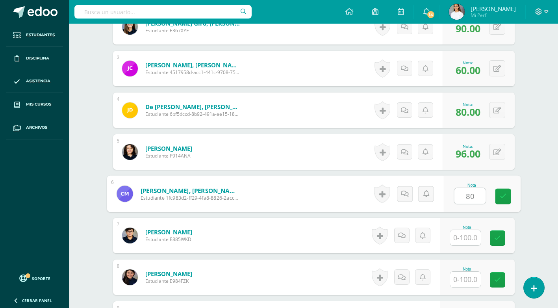
type input "80"
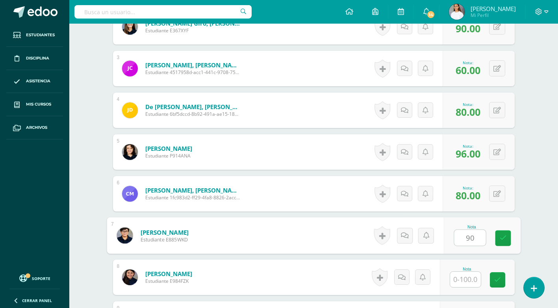
type input "90"
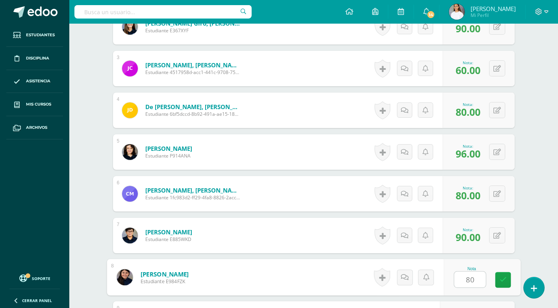
type input "80"
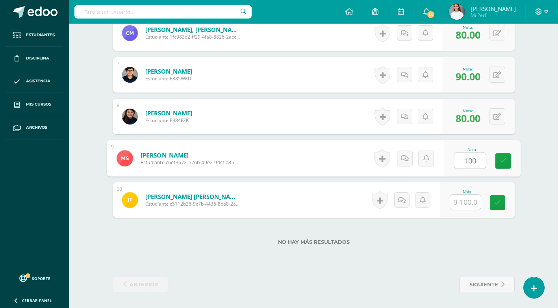
type input "100"
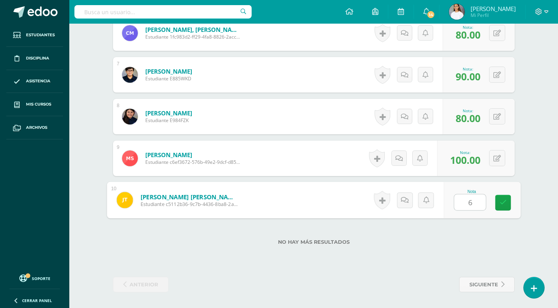
type input "60"
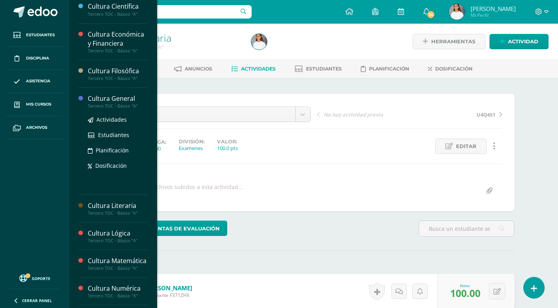
scroll to position [118, 0]
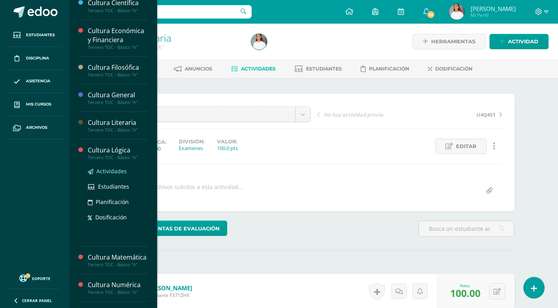
click at [111, 172] on span "Actividades" at bounding box center [111, 170] width 30 height 7
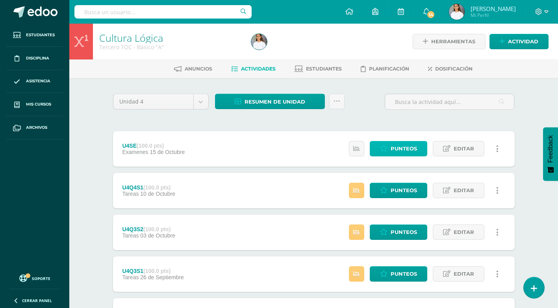
click at [399, 147] on span "Punteos" at bounding box center [404, 148] width 26 height 15
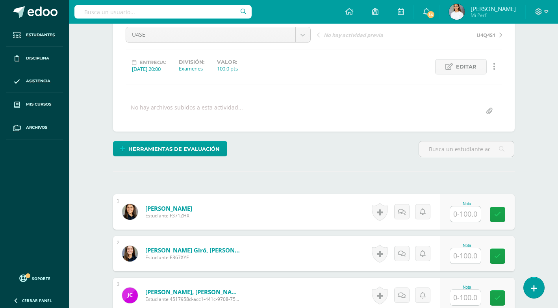
scroll to position [158, 0]
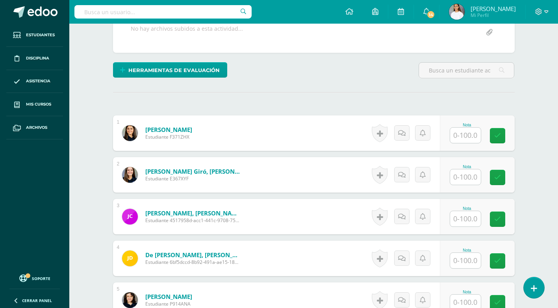
click at [479, 136] on input "text" at bounding box center [465, 135] width 31 height 15
type input "100"
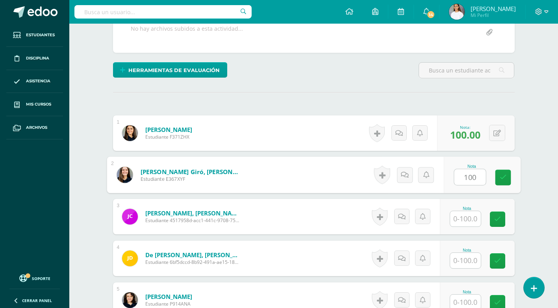
type input "100"
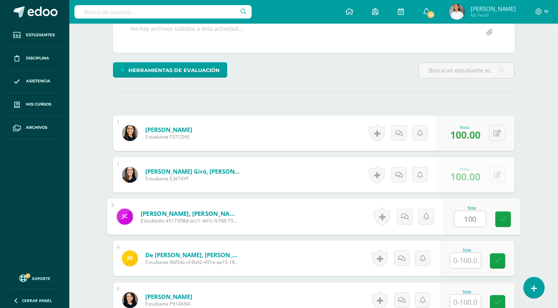
type input "100"
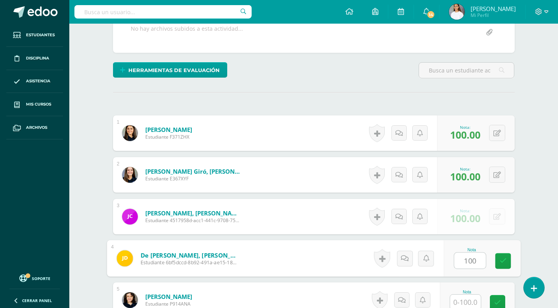
type input "100"
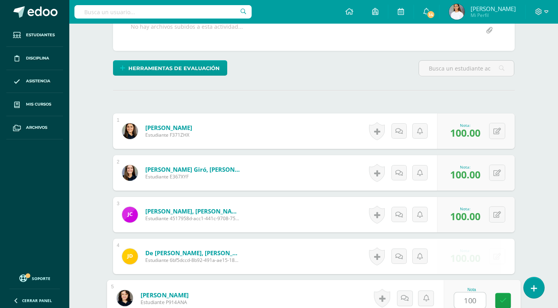
type input "100"
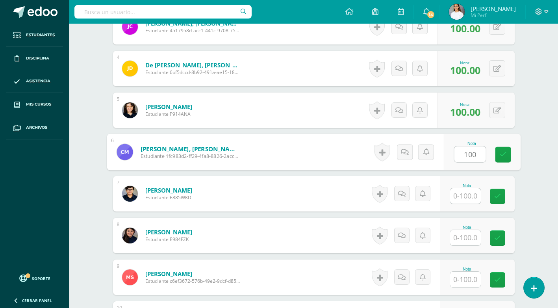
type input "100"
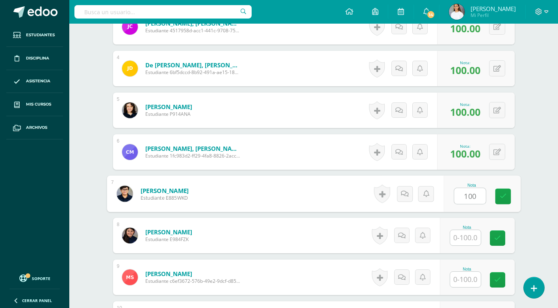
type input "100"
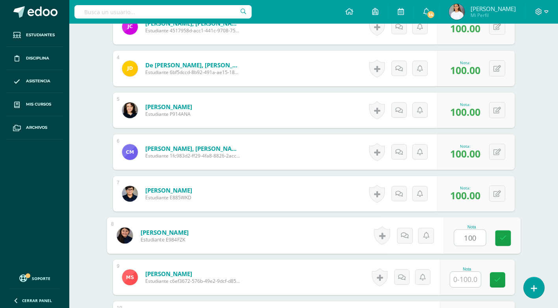
type input "100"
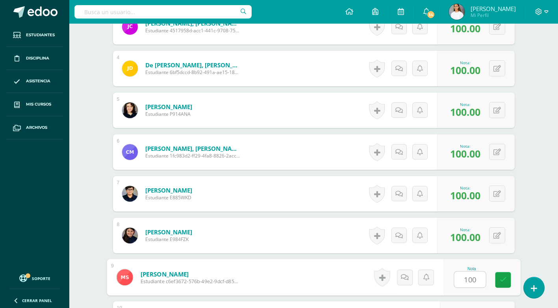
type input "100"
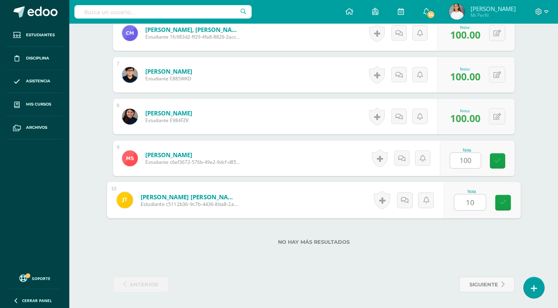
type input "100"
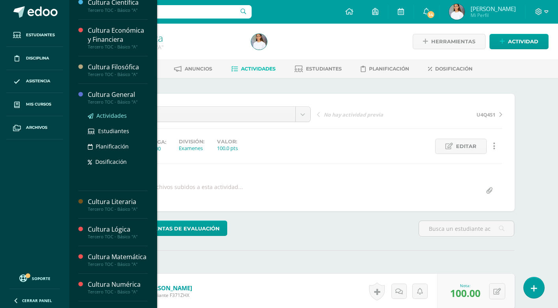
scroll to position [157, 0]
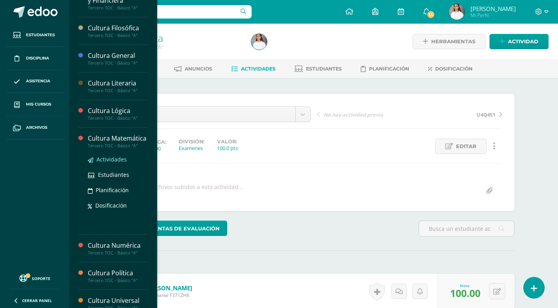
click at [110, 163] on span "Actividades" at bounding box center [111, 159] width 30 height 7
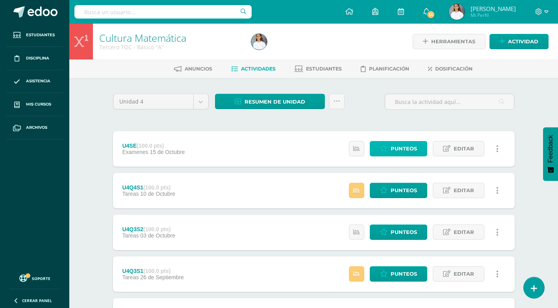
click at [397, 144] on span "Punteos" at bounding box center [404, 148] width 26 height 15
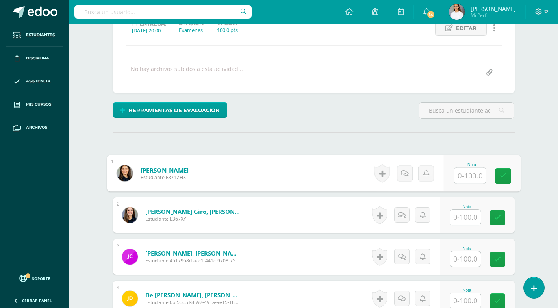
click at [476, 173] on input "text" at bounding box center [469, 176] width 31 height 16
type input "100"
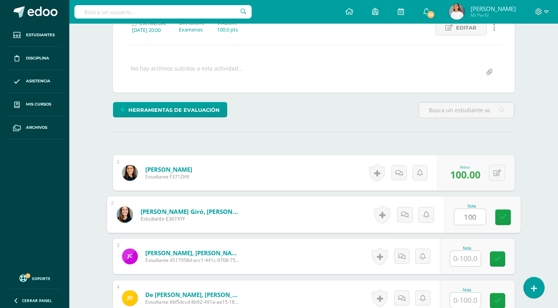
type input "100"
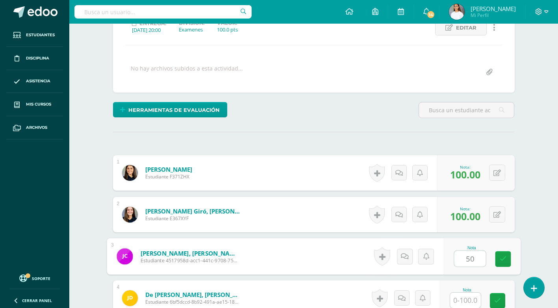
type input "50"
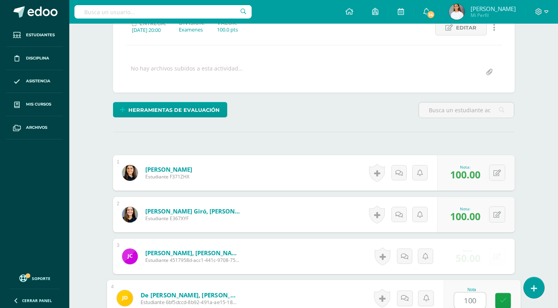
type input "100"
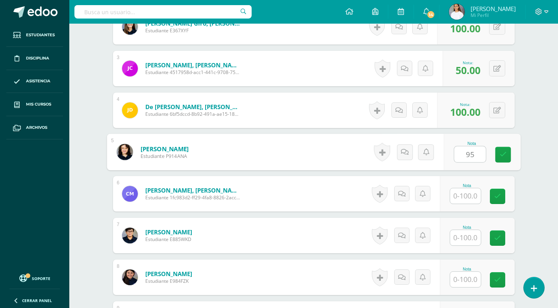
type input "95"
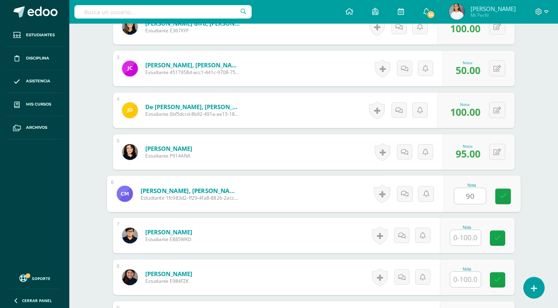
type input "90"
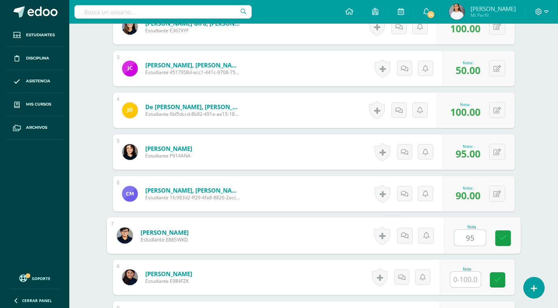
type input "95"
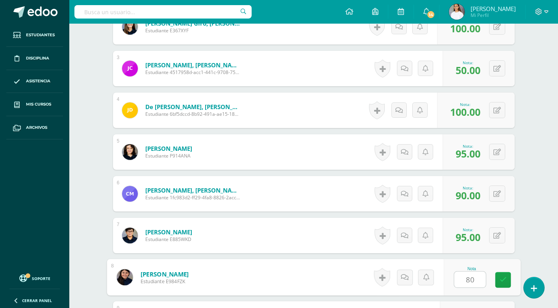
type input "80"
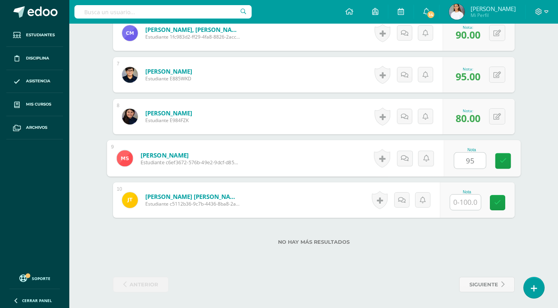
type input "95"
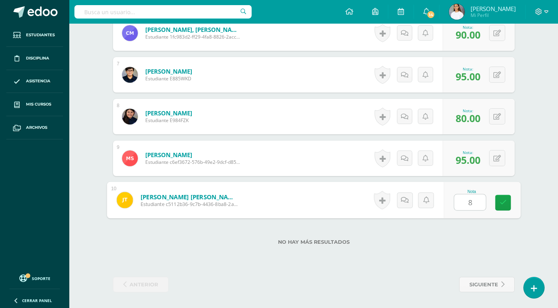
type input "80"
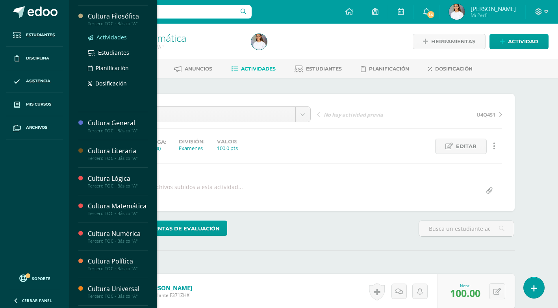
scroll to position [197, 0]
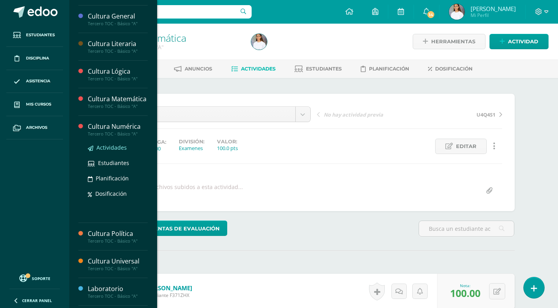
click at [115, 151] on span "Actividades" at bounding box center [111, 147] width 30 height 7
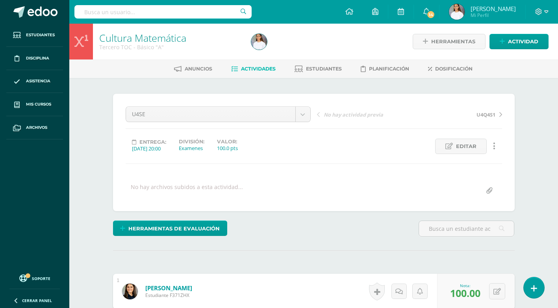
scroll to position [170, 0]
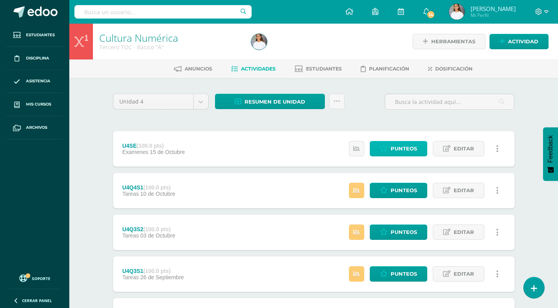
click at [394, 146] on span "Punteos" at bounding box center [404, 148] width 26 height 15
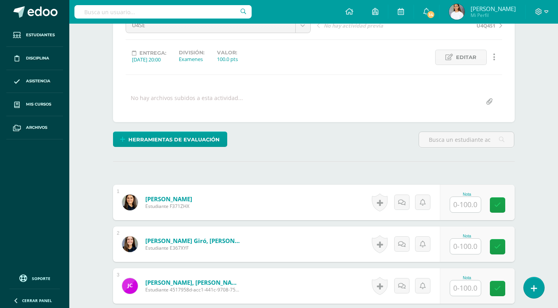
scroll to position [102, 0]
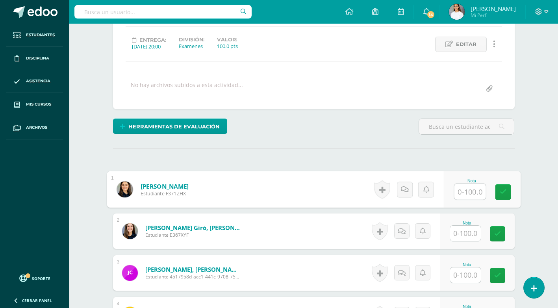
click at [462, 194] on input "text" at bounding box center [469, 192] width 31 height 16
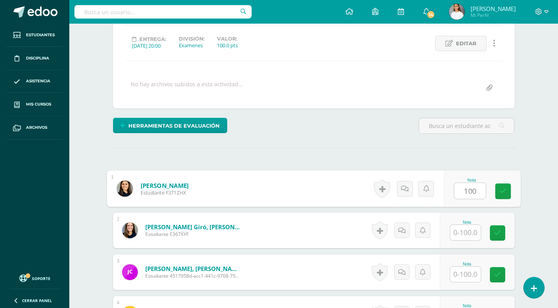
type input "100"
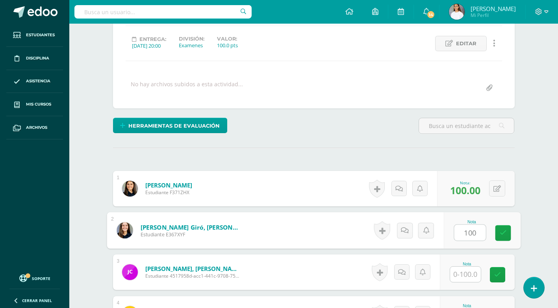
type input "100"
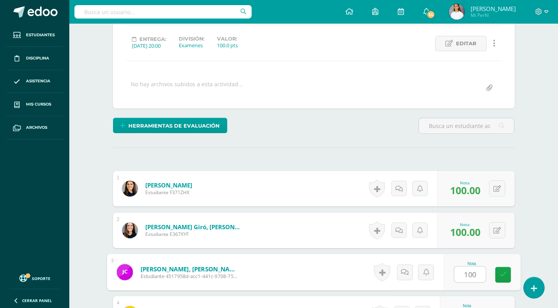
type input "100"
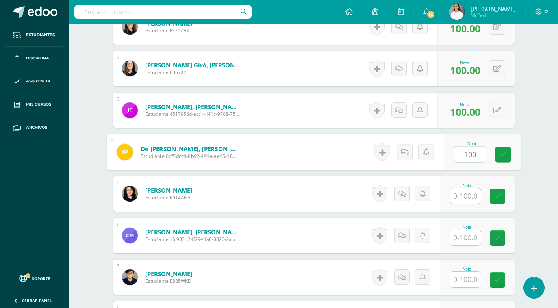
type input "100"
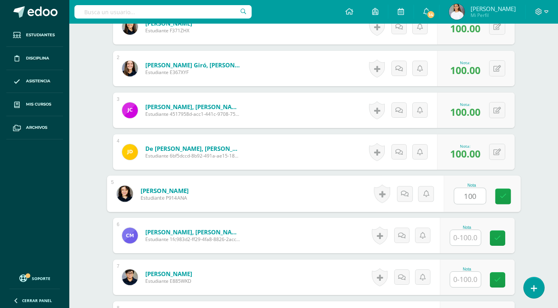
type input "100"
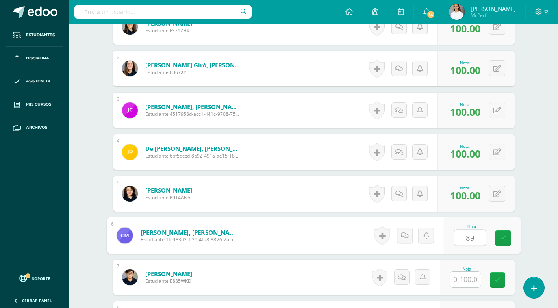
type input "89"
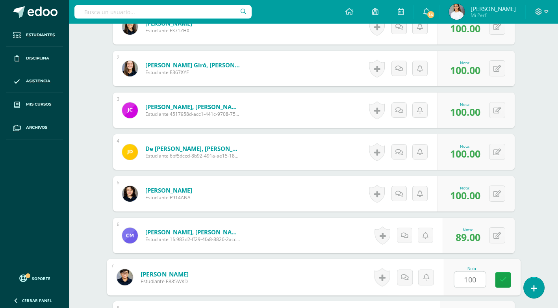
type input "100"
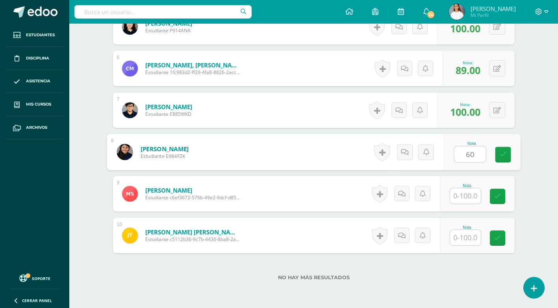
type input "60"
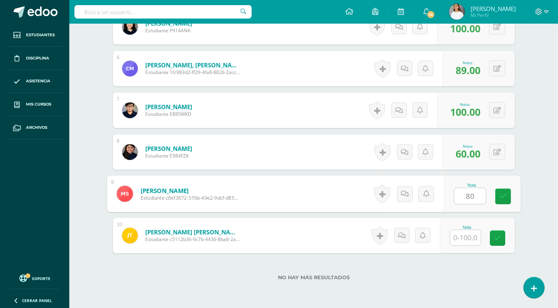
type input "80"
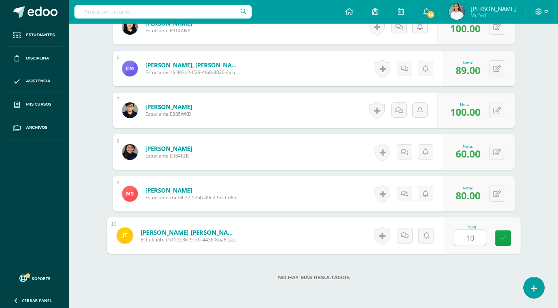
type input "100"
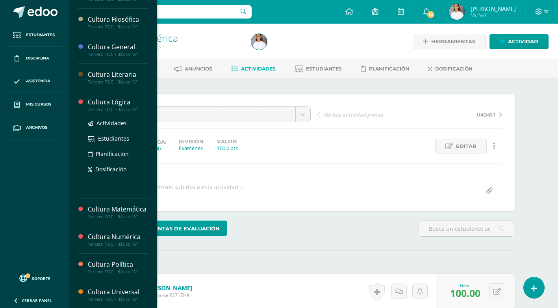
scroll to position [197, 0]
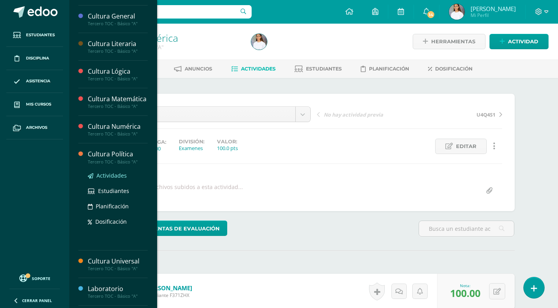
click at [117, 179] on span "Actividades" at bounding box center [111, 175] width 30 height 7
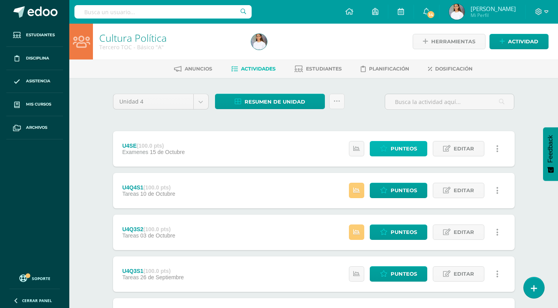
click at [413, 147] on span "Punteos" at bounding box center [404, 148] width 26 height 15
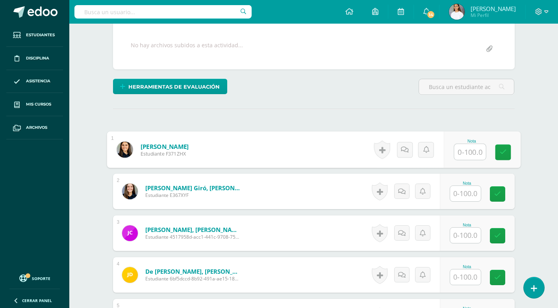
click at [470, 156] on input "text" at bounding box center [469, 152] width 31 height 16
type input "100"
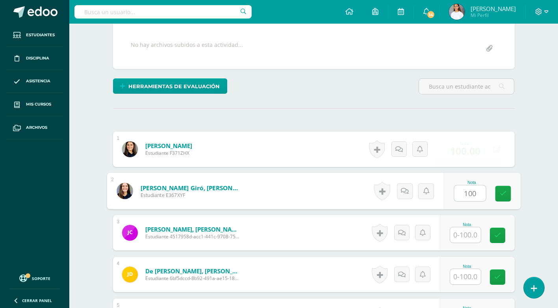
type input "100"
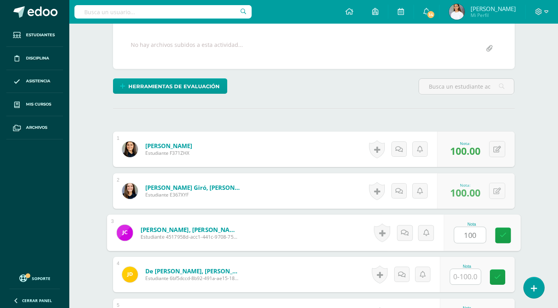
type input "100"
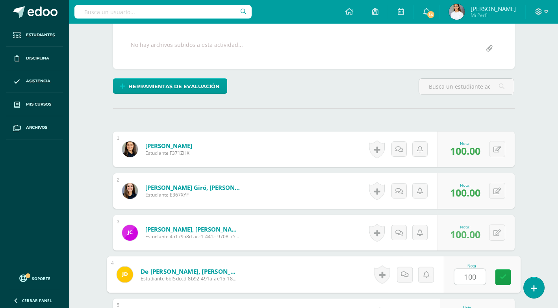
type input "100"
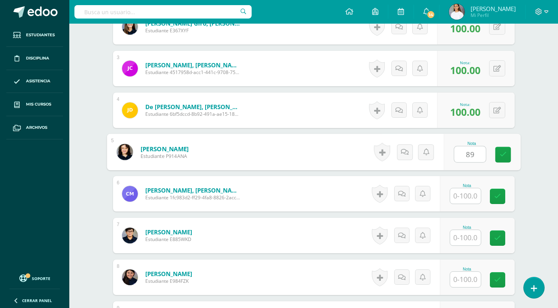
type input "8"
type input "92"
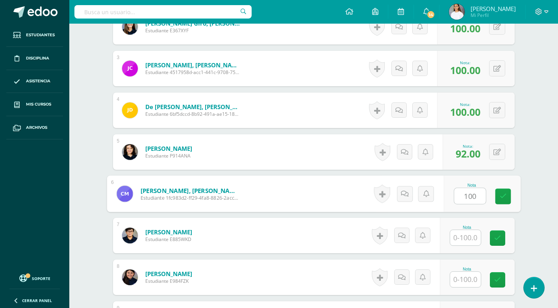
type input "100"
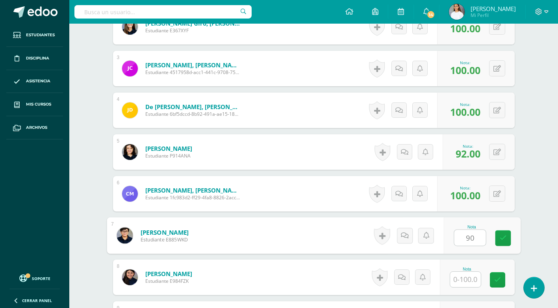
type input "90"
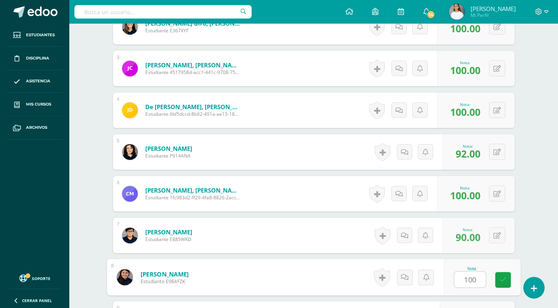
type input "100"
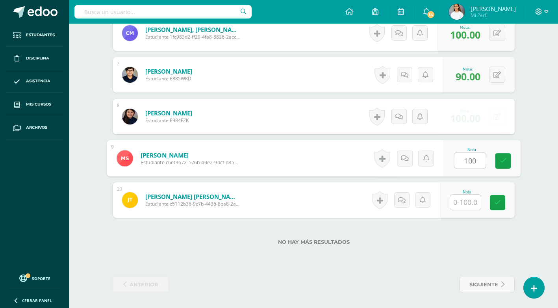
type input "100"
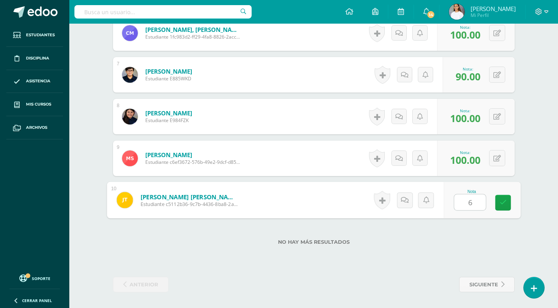
type input "68"
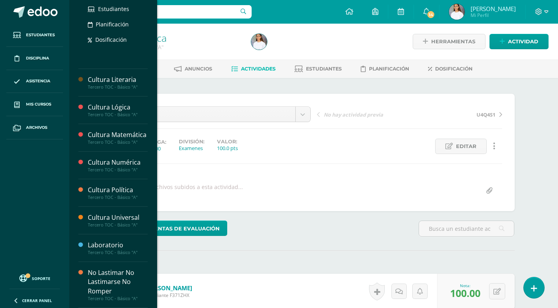
scroll to position [250, 0]
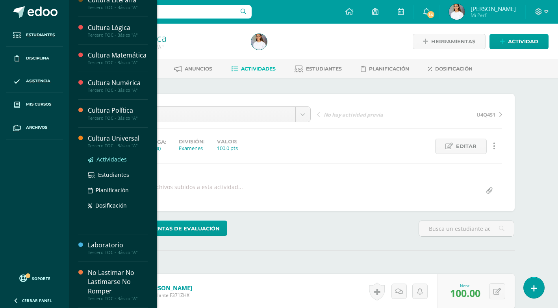
click at [114, 162] on span "Actividades" at bounding box center [111, 159] width 30 height 7
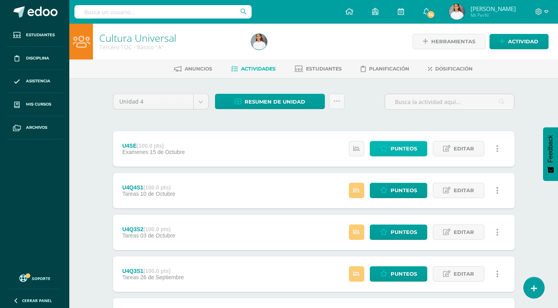
click at [384, 145] on icon at bounding box center [383, 148] width 7 height 7
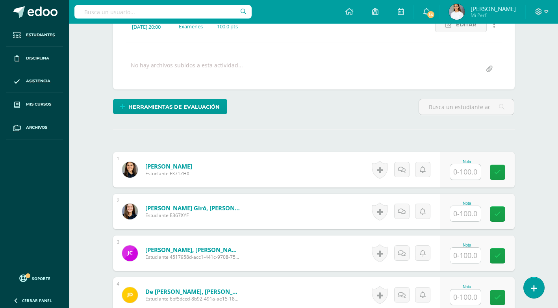
click at [468, 169] on input "text" at bounding box center [465, 171] width 31 height 15
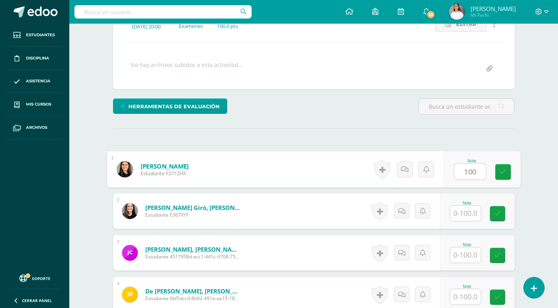
type input "100"
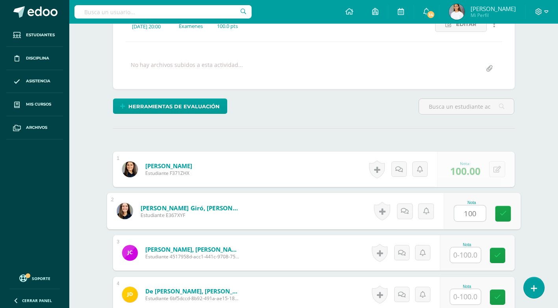
type input "100"
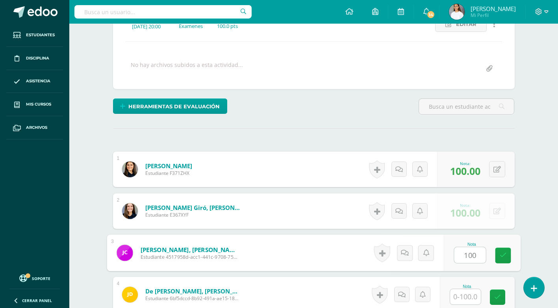
type input "100"
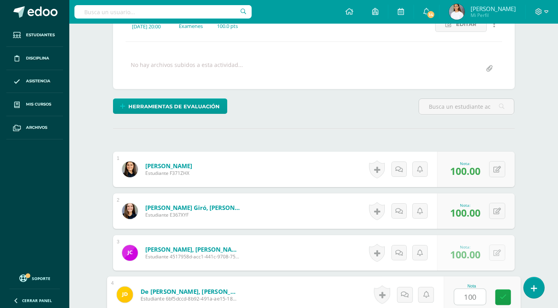
type input "100"
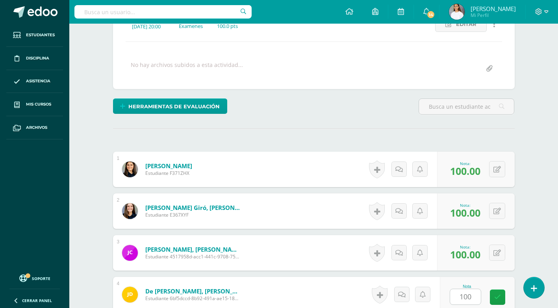
scroll to position [306, 0]
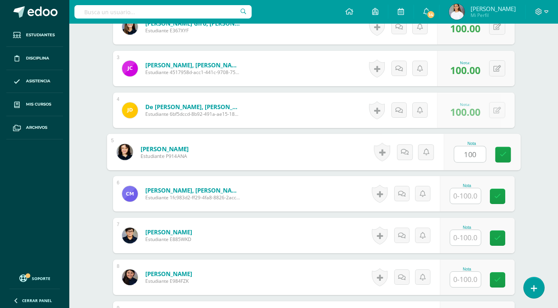
type input "100"
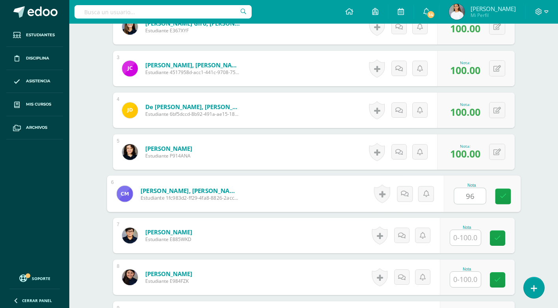
type input "96"
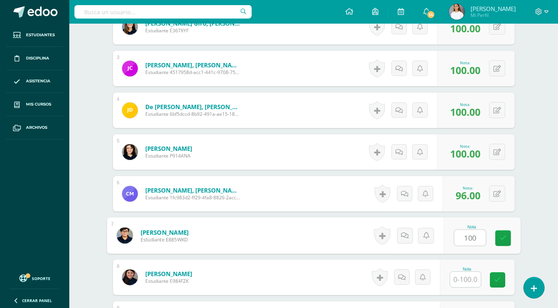
type input "100"
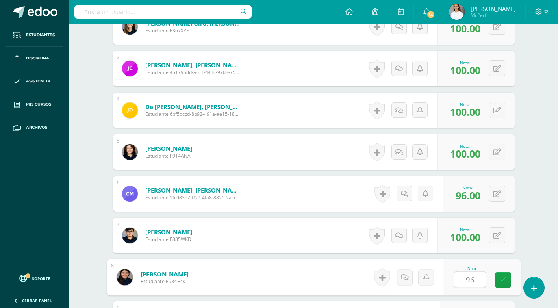
type input "96"
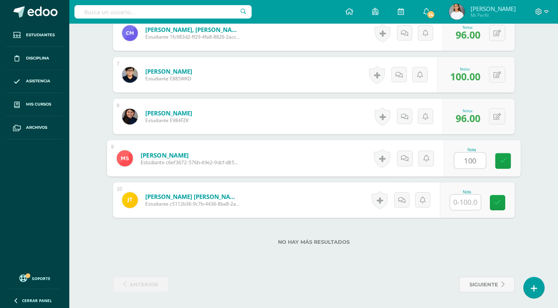
type input "100"
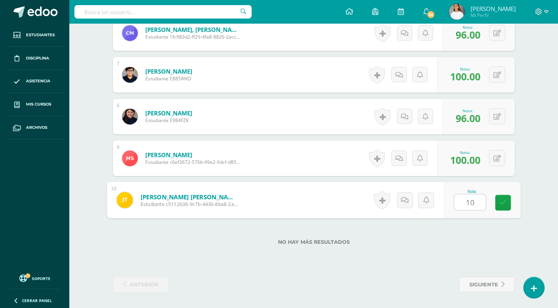
type input "100"
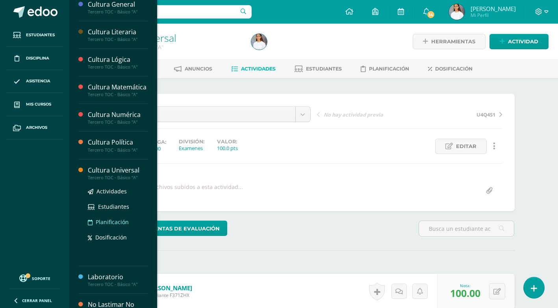
scroll to position [250, 0]
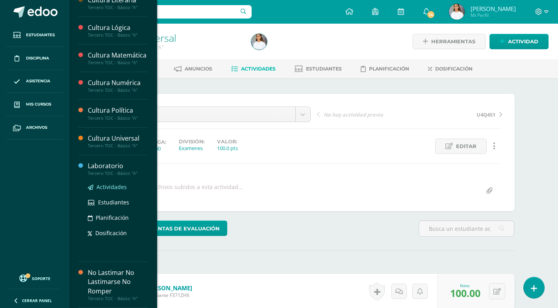
click at [103, 187] on span "Actividades" at bounding box center [111, 186] width 30 height 7
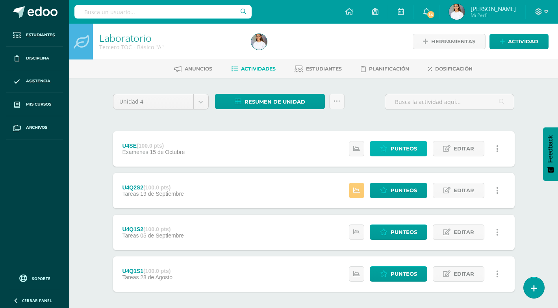
click at [408, 144] on span "Punteos" at bounding box center [404, 148] width 26 height 15
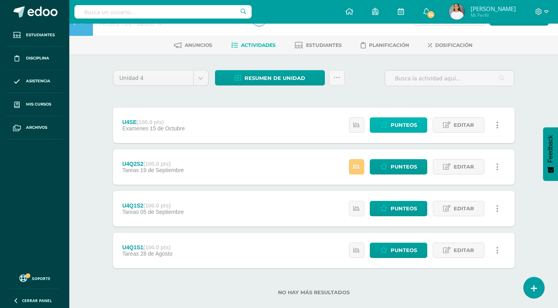
scroll to position [36, 0]
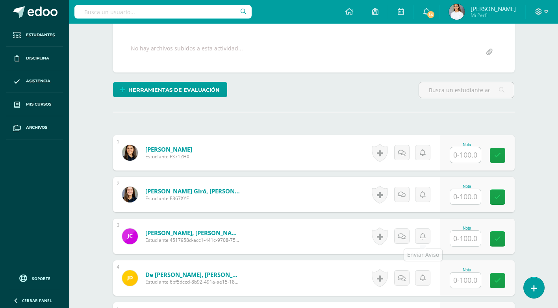
scroll to position [141, 0]
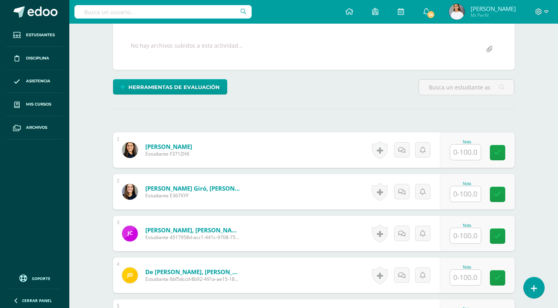
click at [454, 152] on input "text" at bounding box center [465, 151] width 31 height 15
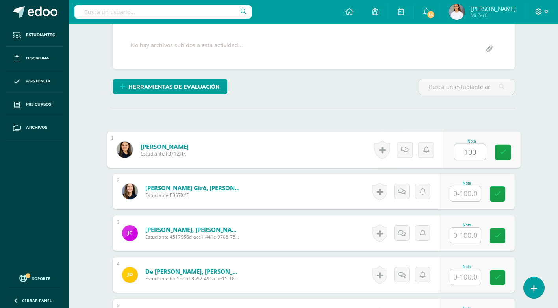
type input "100"
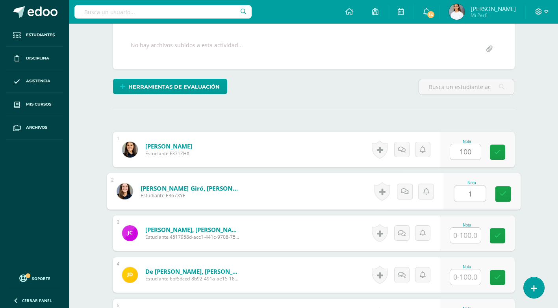
scroll to position [142, 0]
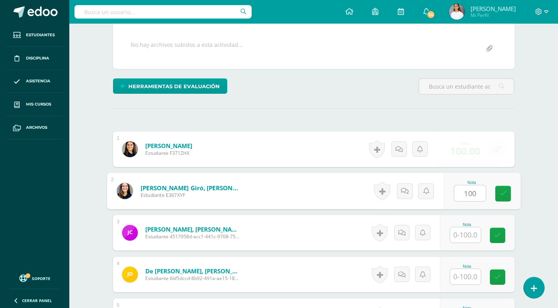
type input "100"
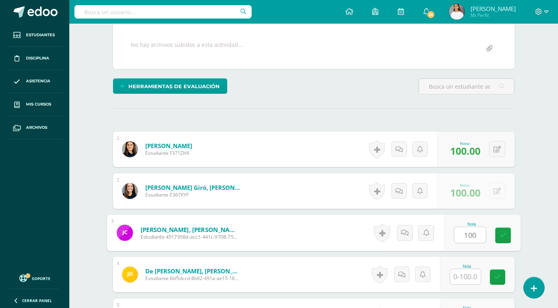
type input "100"
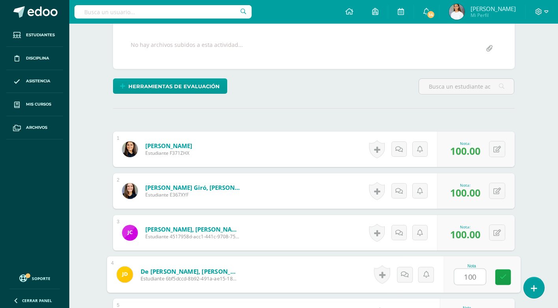
type input "100"
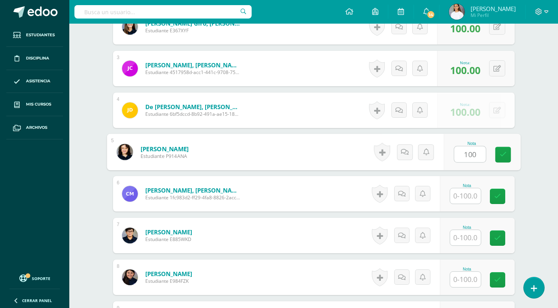
type input "100"
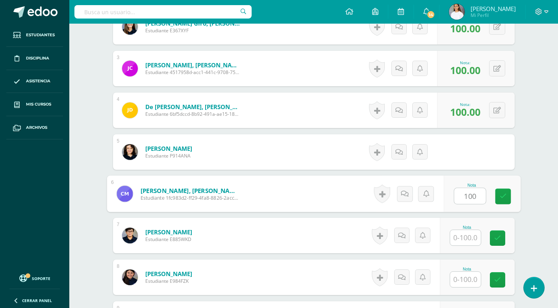
type input "100"
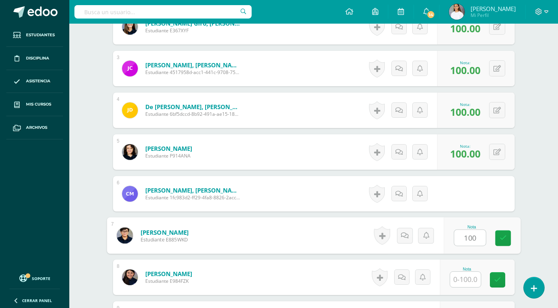
type input "100"
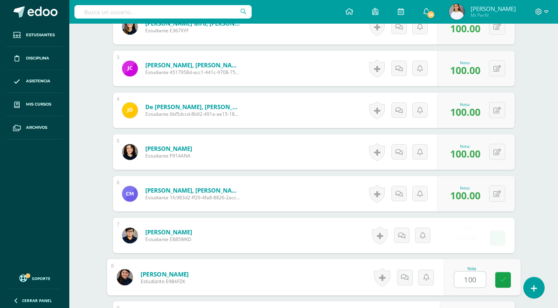
type input "100"
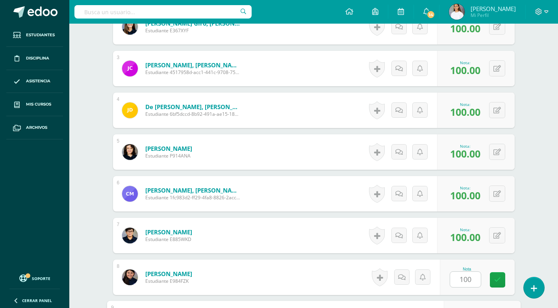
scroll to position [467, 0]
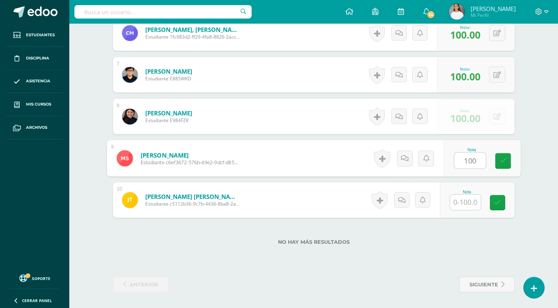
type input "100"
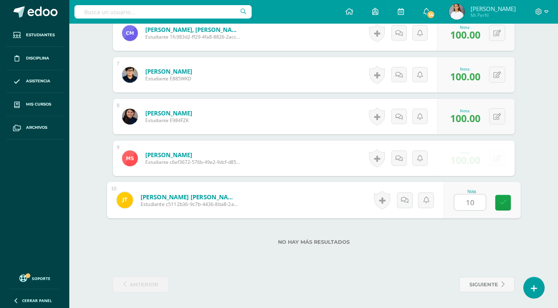
type input "100"
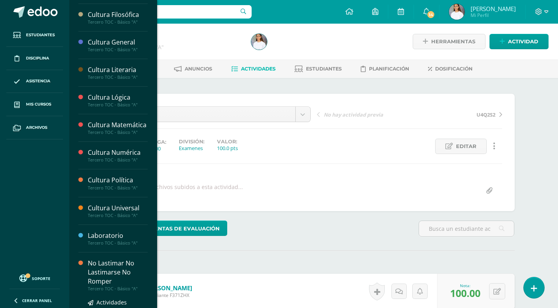
scroll to position [197, 0]
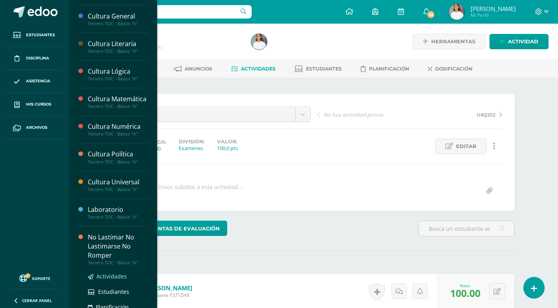
click at [115, 280] on span "Actividades" at bounding box center [111, 275] width 30 height 7
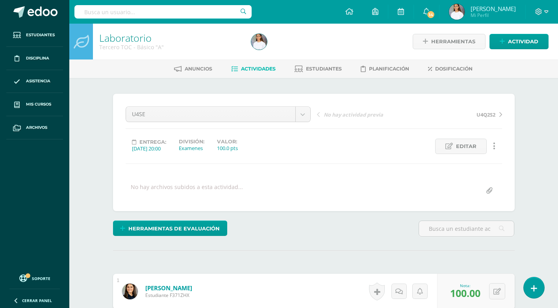
scroll to position [170, 0]
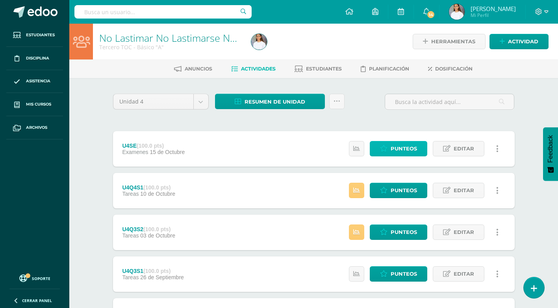
click at [385, 147] on icon at bounding box center [383, 148] width 7 height 7
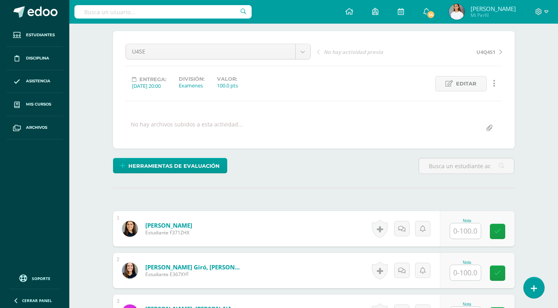
scroll to position [141, 0]
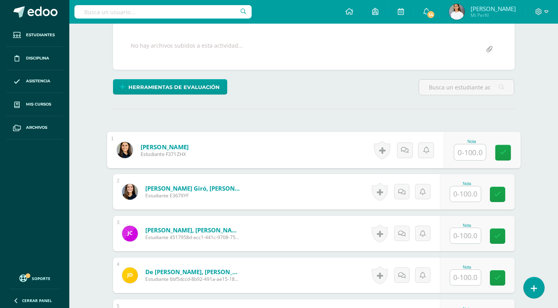
click at [456, 151] on input "text" at bounding box center [469, 152] width 31 height 16
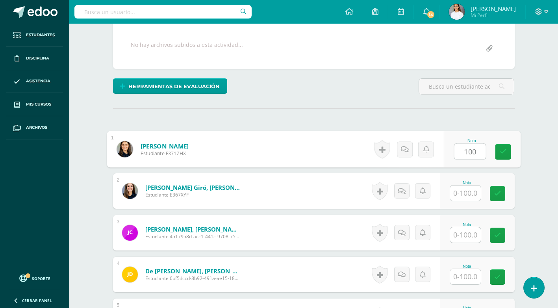
type input "100"
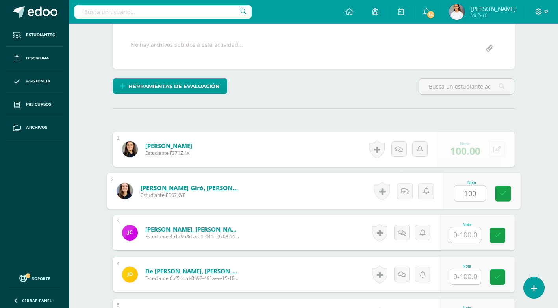
type input "100"
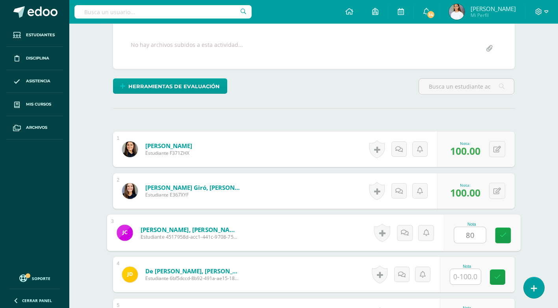
type input "80"
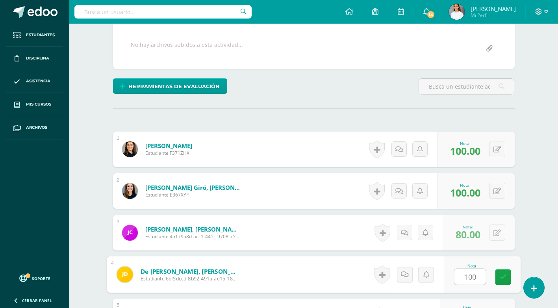
type input "100"
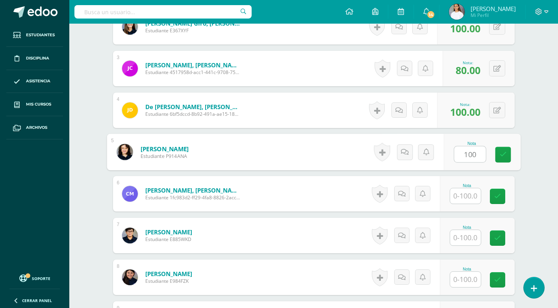
type input "100"
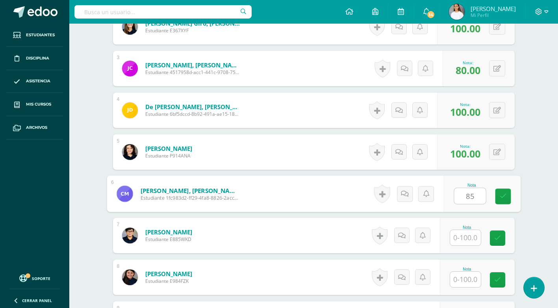
type input "85"
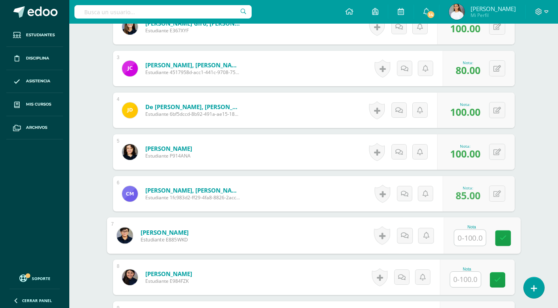
type input "1"
type input "86"
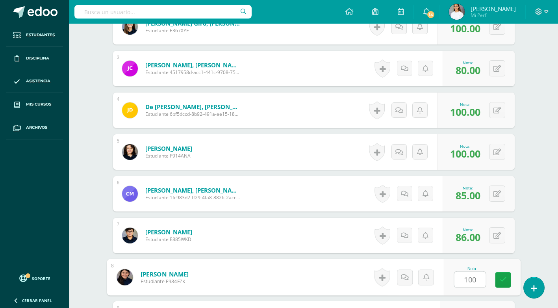
type input "100"
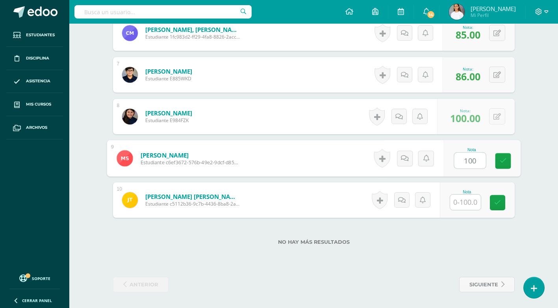
type input "100"
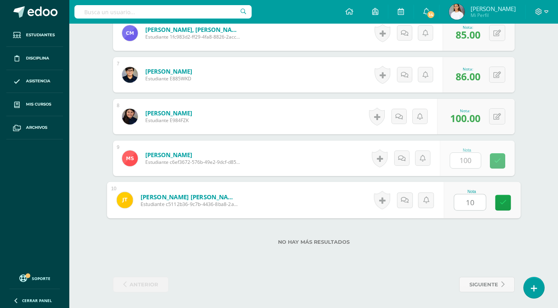
type input "100"
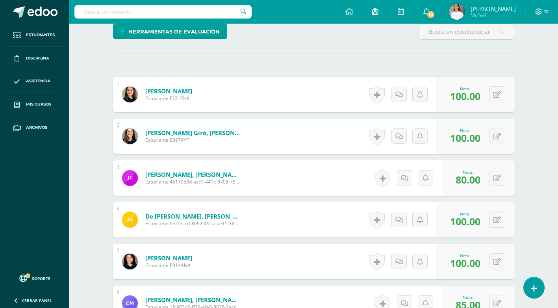
scroll to position [170, 0]
click at [348, 9] on icon at bounding box center [349, 11] width 8 height 7
